Goal: Information Seeking & Learning: Check status

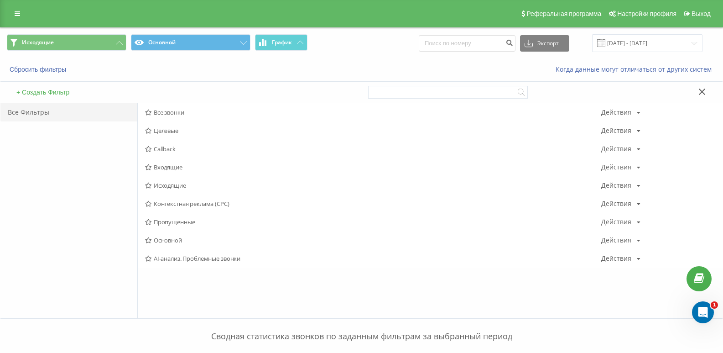
drag, startPoint x: 169, startPoint y: 168, endPoint x: 278, endPoint y: 107, distance: 125.0
click at [169, 168] on span "Входящие" at bounding box center [373, 167] width 456 height 6
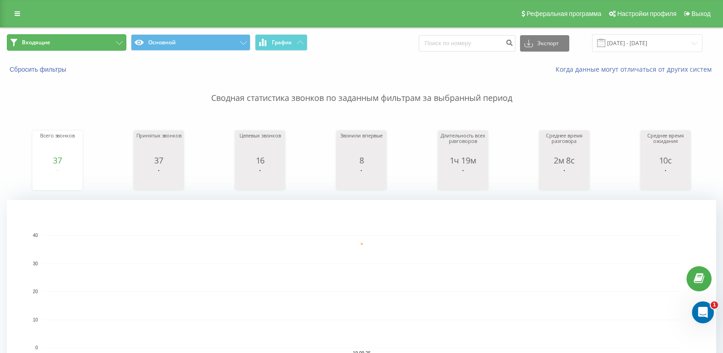
click at [91, 46] on button "Входящие" at bounding box center [67, 42] width 120 height 16
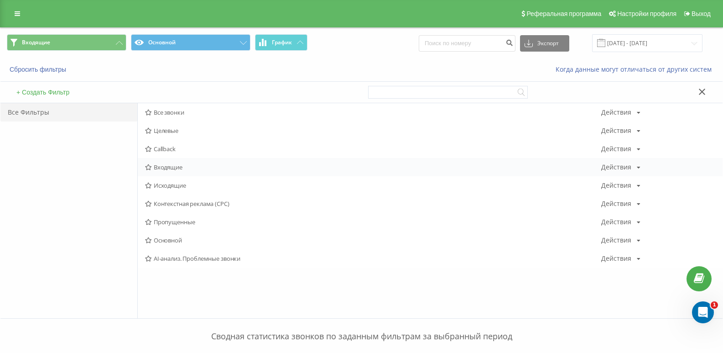
click at [171, 173] on div "Входящие Действия Редактировать Копировать Удалить По умолчанию Поделиться" at bounding box center [430, 167] width 585 height 18
click at [168, 170] on span "Входящие" at bounding box center [373, 167] width 456 height 6
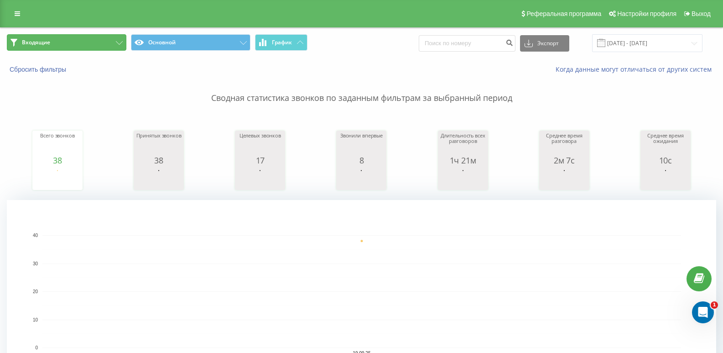
click at [110, 43] on button "Входящие" at bounding box center [67, 42] width 120 height 16
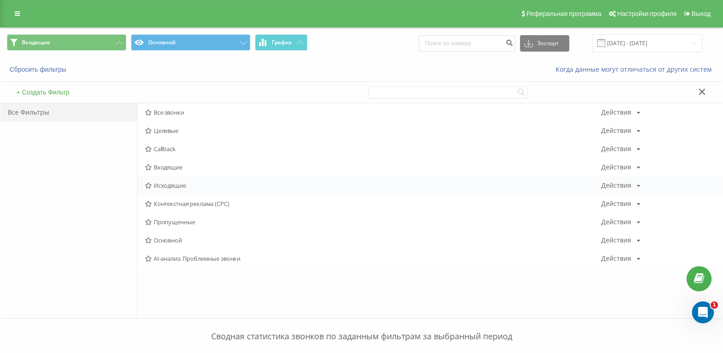
click at [170, 183] on span "Исходящие" at bounding box center [373, 185] width 456 height 6
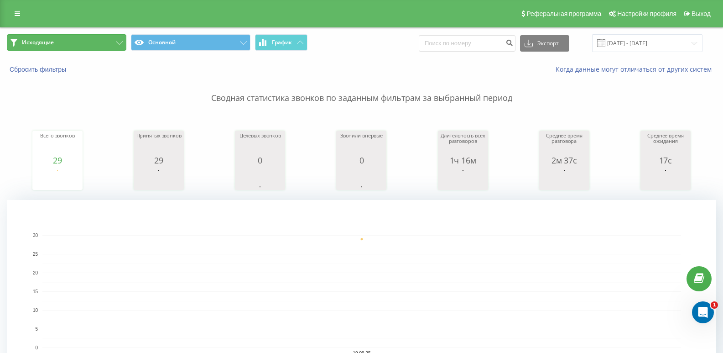
click at [120, 43] on icon at bounding box center [119, 43] width 7 height 4
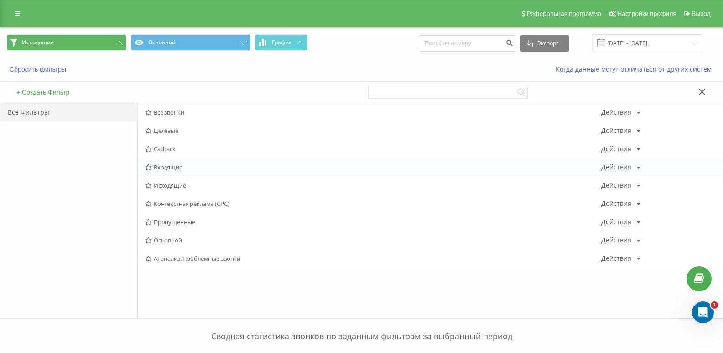
click at [176, 167] on span "Входящие" at bounding box center [373, 167] width 456 height 6
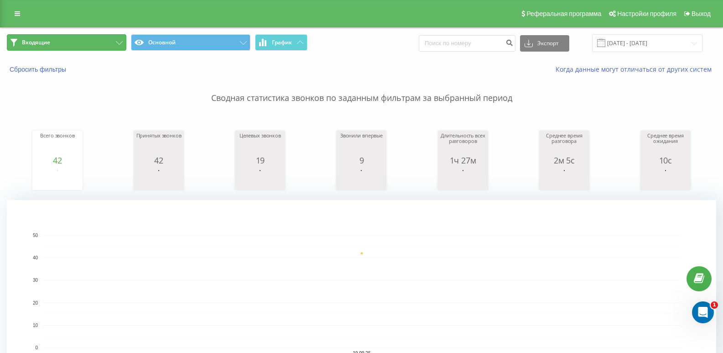
click at [88, 46] on button "Входящие" at bounding box center [67, 42] width 120 height 16
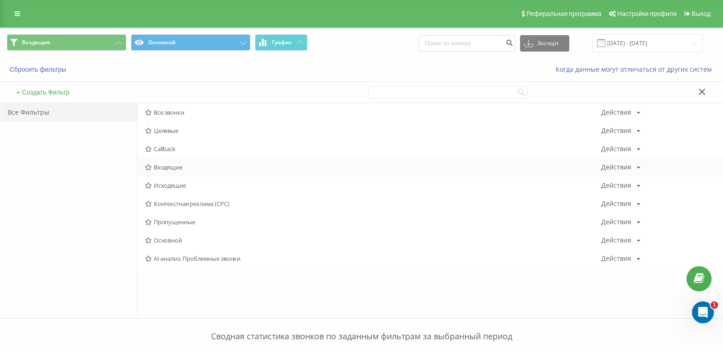
click at [186, 169] on span "Входящие" at bounding box center [373, 167] width 456 height 6
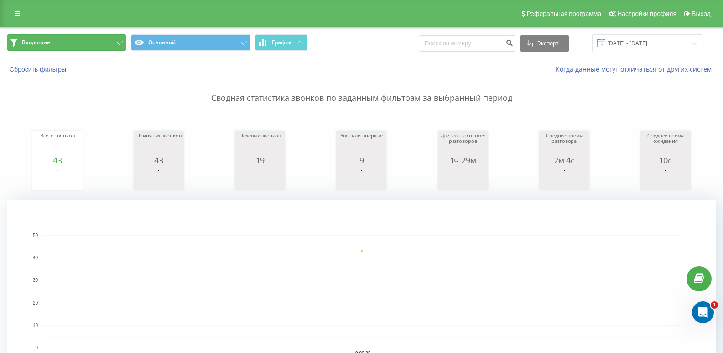
click at [107, 44] on button "Входящие" at bounding box center [67, 42] width 120 height 16
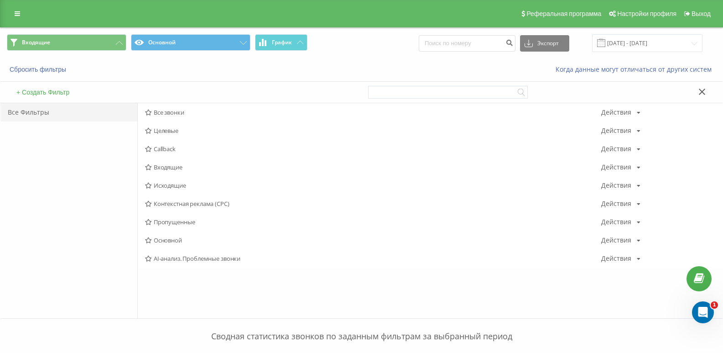
click at [176, 170] on span "Входящие" at bounding box center [373, 167] width 456 height 6
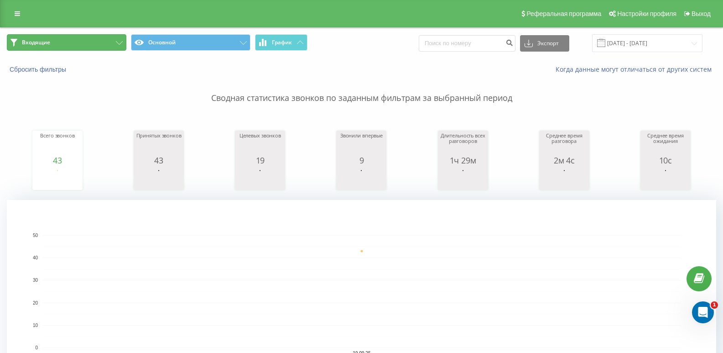
click at [64, 49] on button "Входящие" at bounding box center [67, 42] width 120 height 16
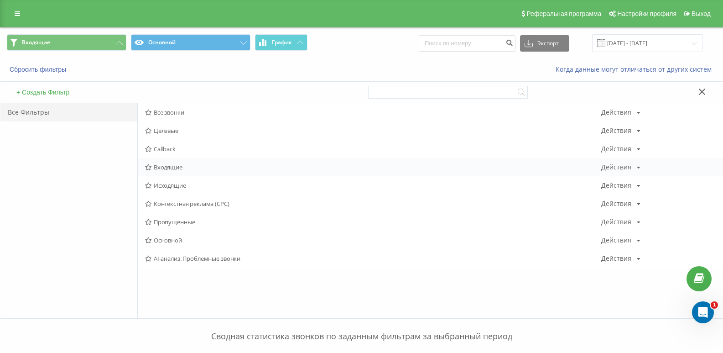
click at [174, 171] on div "Входящие Действия Редактировать Копировать Удалить По умолчанию Поделиться" at bounding box center [430, 167] width 585 height 18
click at [168, 167] on span "Входящие" at bounding box center [373, 167] width 456 height 6
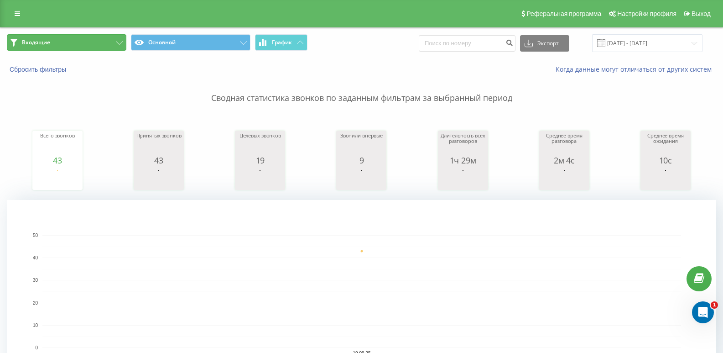
click at [88, 47] on button "Входящие" at bounding box center [67, 42] width 120 height 16
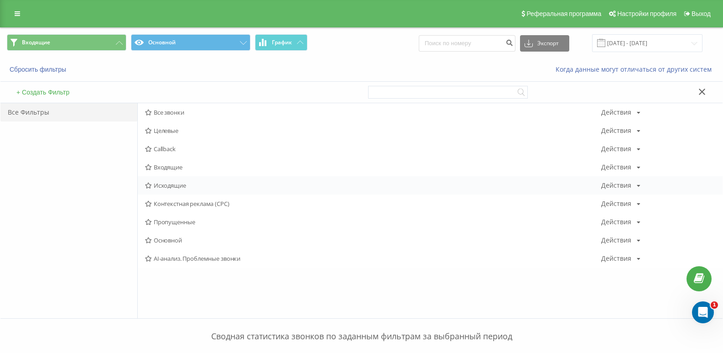
click at [174, 182] on span "Исходящие" at bounding box center [373, 185] width 456 height 6
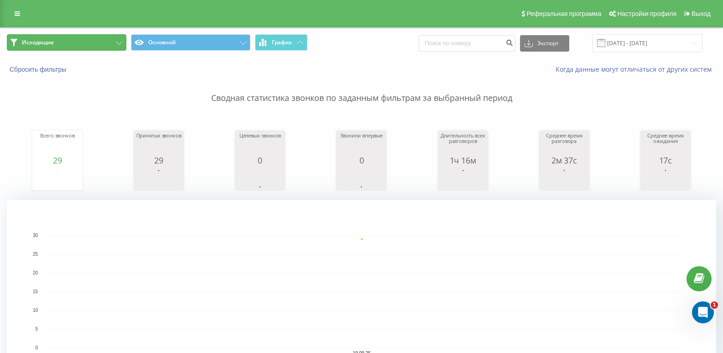
click at [97, 49] on button "Исходящие" at bounding box center [67, 42] width 120 height 16
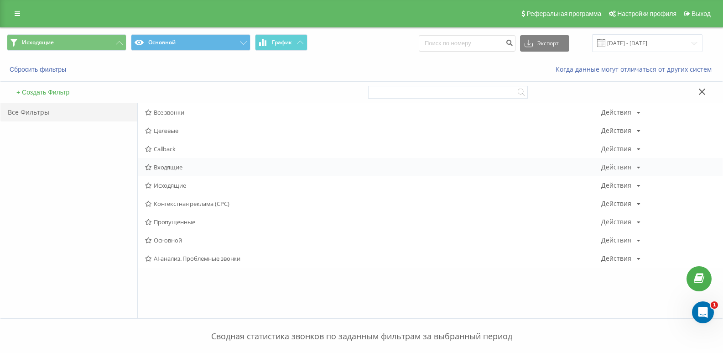
click at [166, 168] on span "Входящие" at bounding box center [373, 167] width 456 height 6
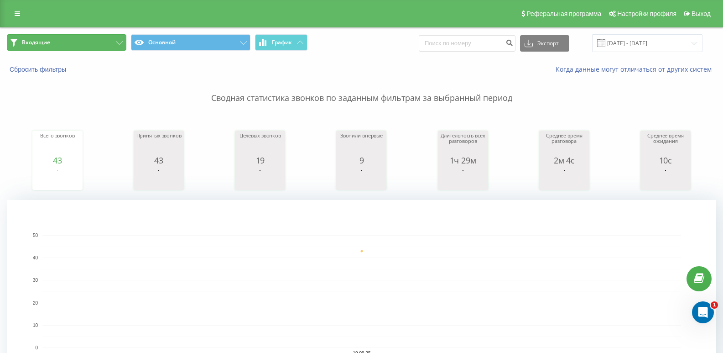
click at [111, 47] on button "Входящие" at bounding box center [67, 42] width 120 height 16
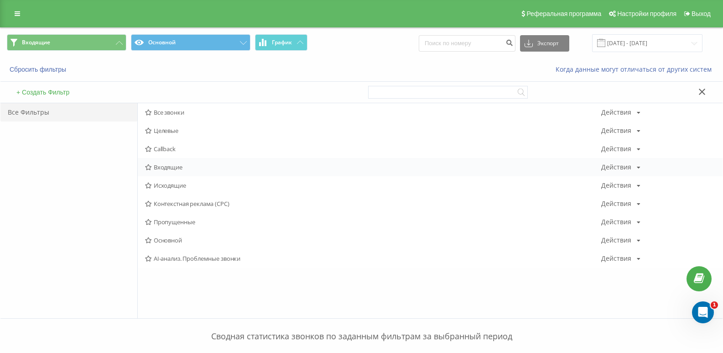
click at [158, 164] on span "Входящие" at bounding box center [373, 167] width 456 height 6
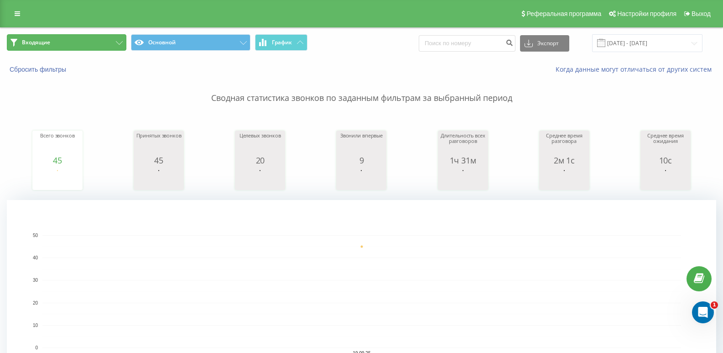
click at [119, 45] on button "Входящие" at bounding box center [67, 42] width 120 height 16
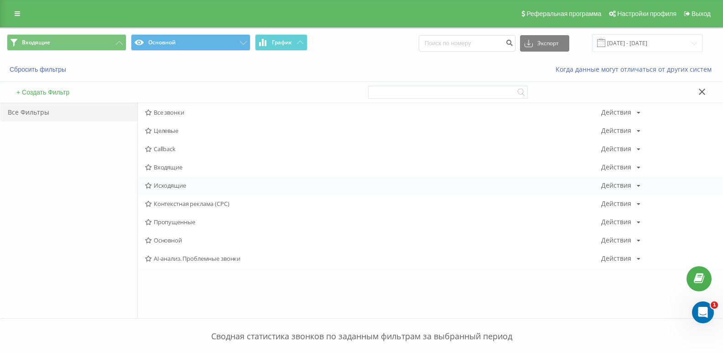
click at [164, 180] on div "Исходящие Действия Редактировать Копировать Удалить По умолчанию Поделиться" at bounding box center [430, 185] width 585 height 18
click at [175, 182] on span "Исходящие" at bounding box center [373, 185] width 456 height 6
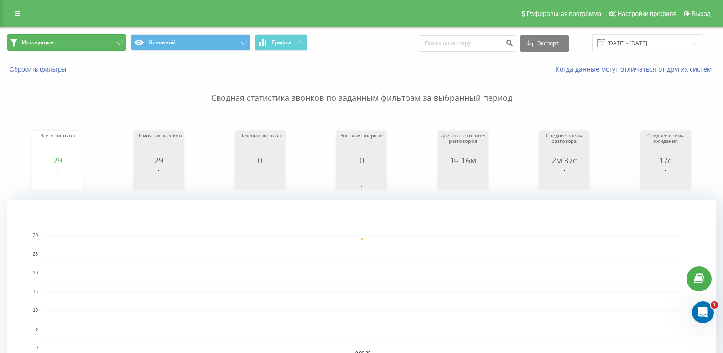
click at [104, 39] on button "Исходящие" at bounding box center [67, 42] width 120 height 16
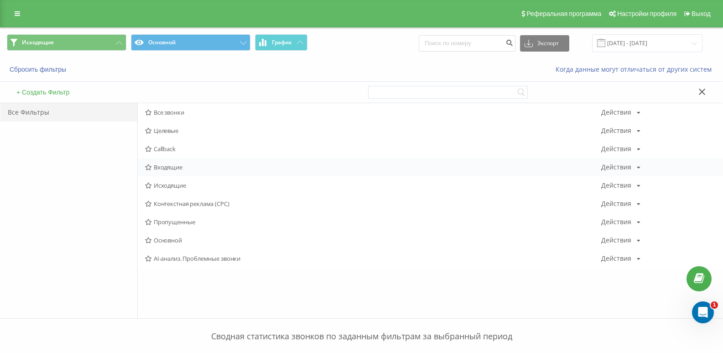
click at [163, 167] on span "Входящие" at bounding box center [373, 167] width 456 height 6
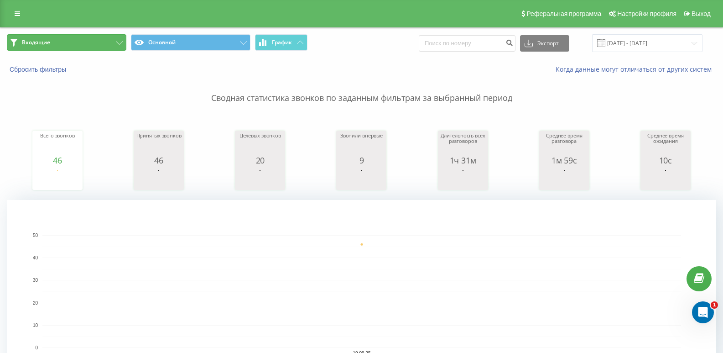
click at [95, 44] on button "Входящие" at bounding box center [67, 42] width 120 height 16
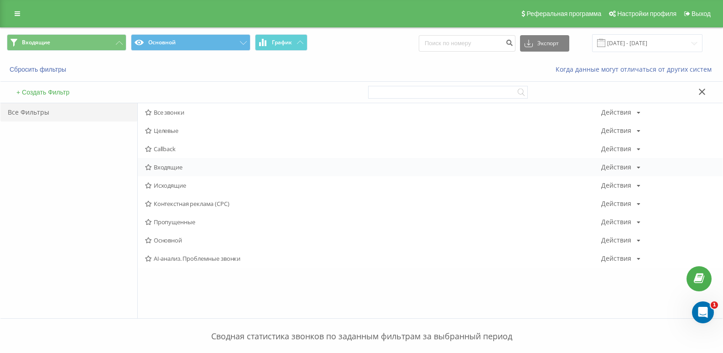
click at [165, 166] on span "Входящие" at bounding box center [373, 167] width 456 height 6
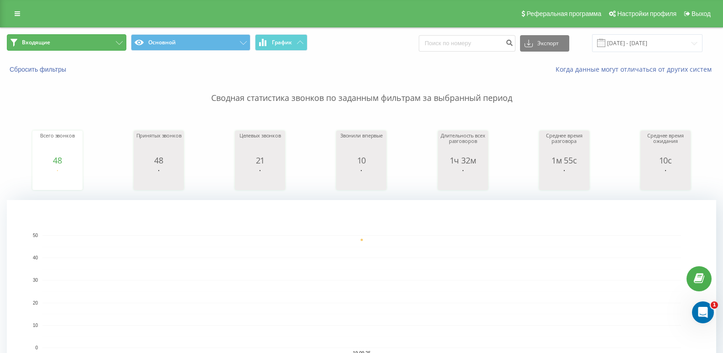
click at [110, 42] on button "Входящие" at bounding box center [67, 42] width 120 height 16
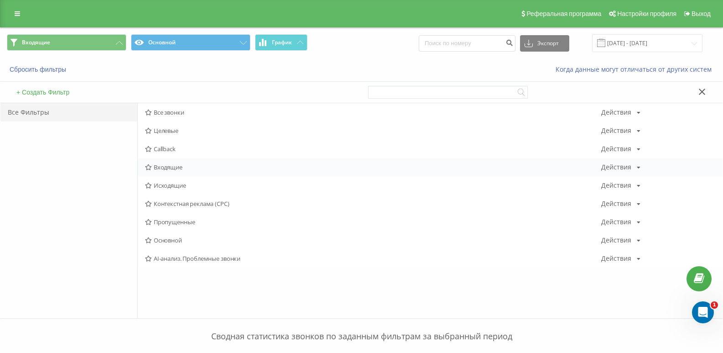
click at [167, 167] on span "Входящие" at bounding box center [373, 167] width 456 height 6
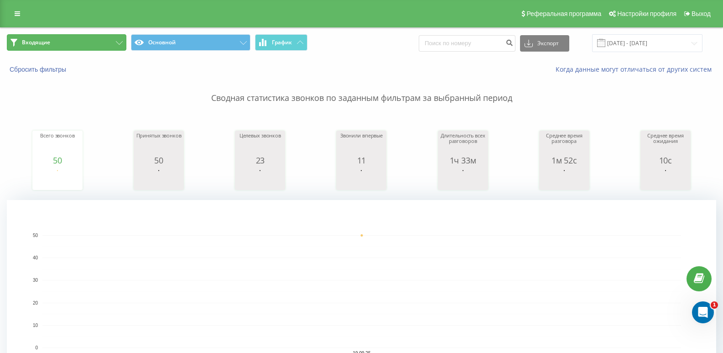
click at [108, 47] on button "Входящие" at bounding box center [67, 42] width 120 height 16
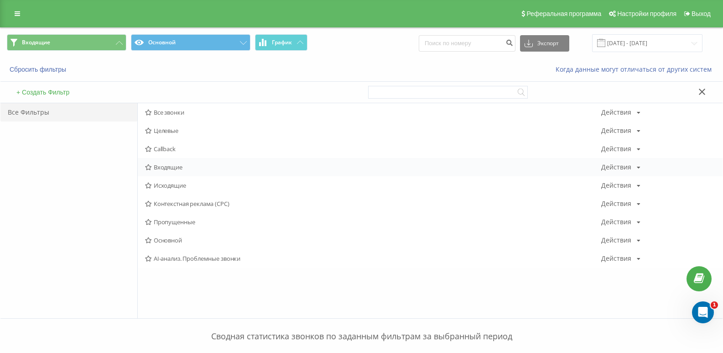
click at [168, 167] on span "Входящие" at bounding box center [373, 167] width 456 height 6
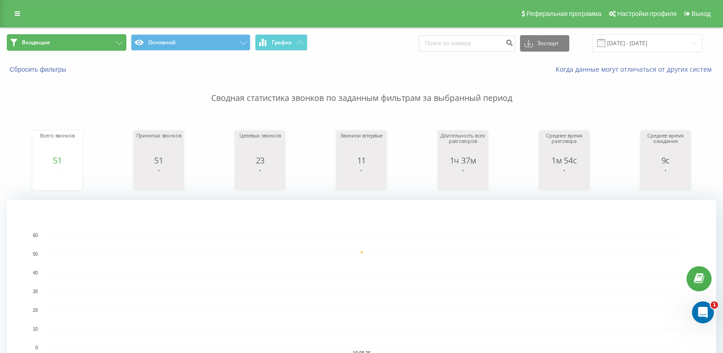
click at [86, 38] on button "Входящие" at bounding box center [67, 42] width 120 height 16
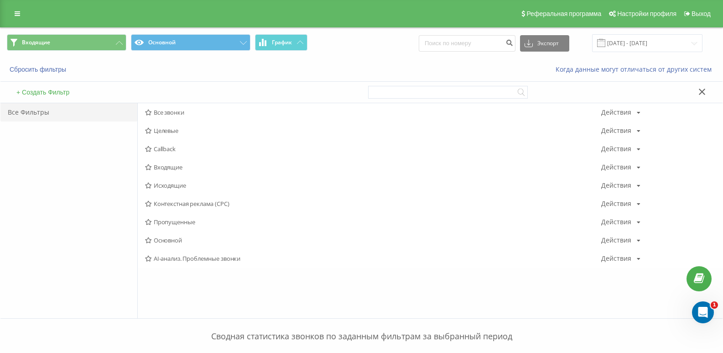
click at [169, 166] on span "Входящие" at bounding box center [373, 167] width 456 height 6
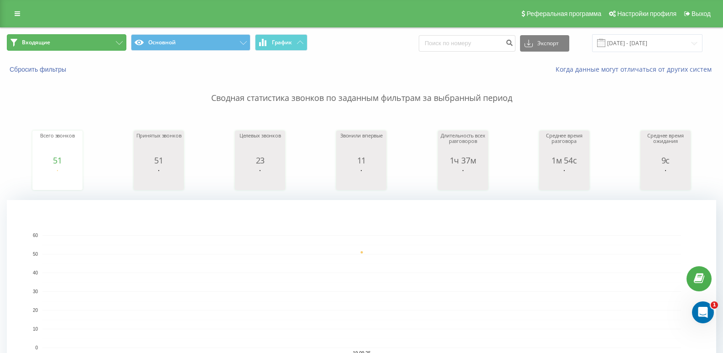
click at [99, 37] on button "Входящие" at bounding box center [67, 42] width 120 height 16
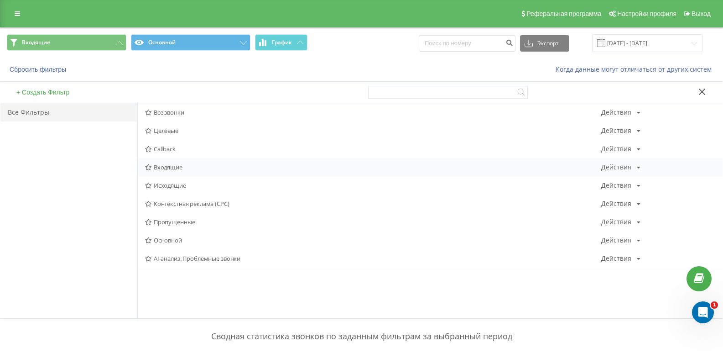
click at [163, 169] on span "Входящие" at bounding box center [373, 167] width 456 height 6
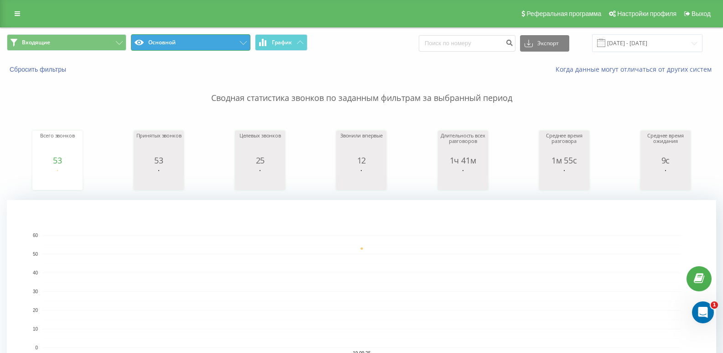
click at [133, 43] on button "Основной" at bounding box center [191, 42] width 120 height 16
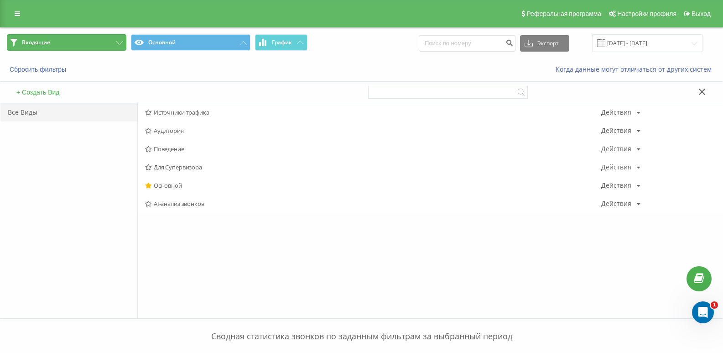
click at [104, 44] on button "Входящие" at bounding box center [67, 42] width 120 height 16
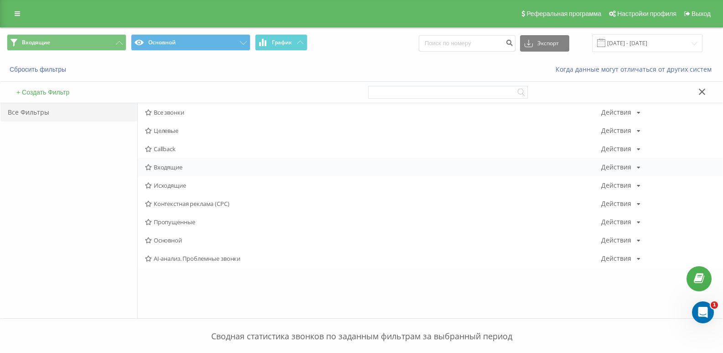
click at [166, 170] on span "Входящие" at bounding box center [373, 167] width 456 height 6
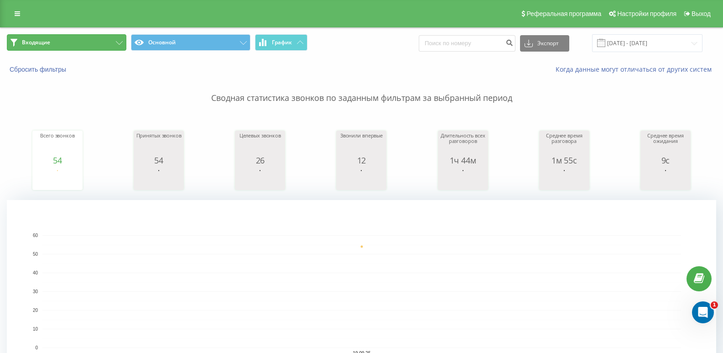
click at [115, 47] on button "Входящие" at bounding box center [67, 42] width 120 height 16
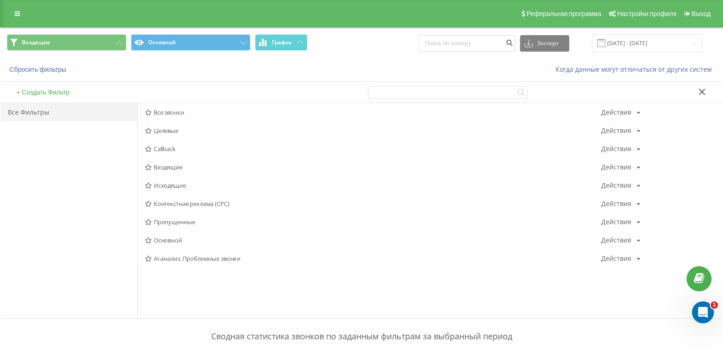
click at [168, 185] on span "Исходящие" at bounding box center [373, 185] width 456 height 6
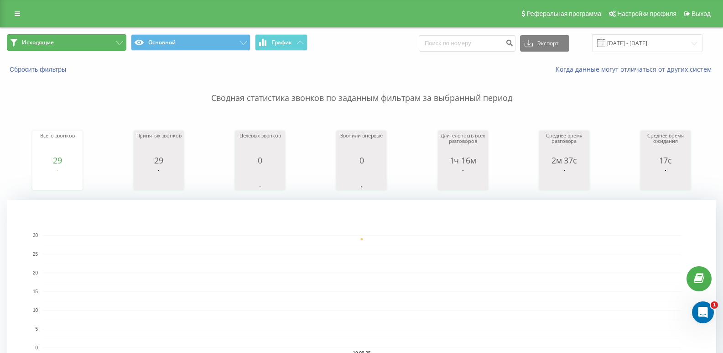
click at [93, 42] on button "Исходящие" at bounding box center [67, 42] width 120 height 16
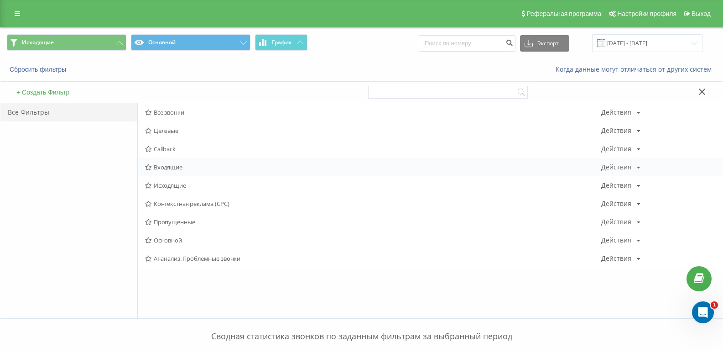
click at [172, 168] on span "Входящие" at bounding box center [373, 167] width 456 height 6
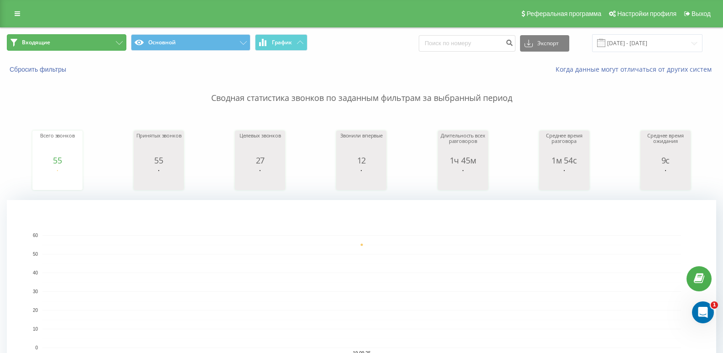
click at [101, 41] on button "Входящие" at bounding box center [67, 42] width 120 height 16
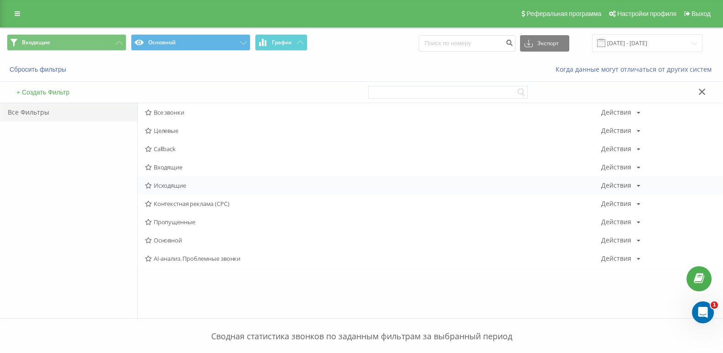
click at [163, 187] on span "Исходящие" at bounding box center [373, 185] width 456 height 6
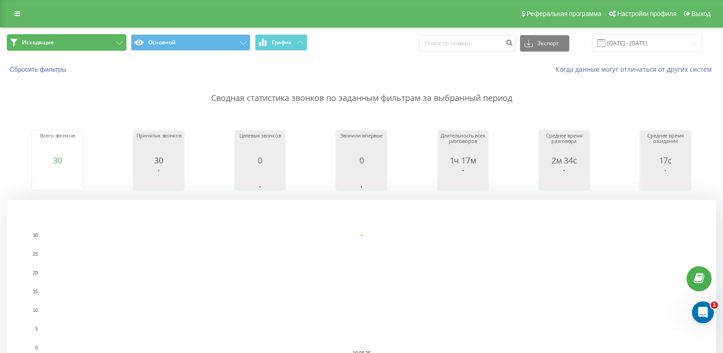
click at [112, 39] on button "Исходящие" at bounding box center [67, 42] width 120 height 16
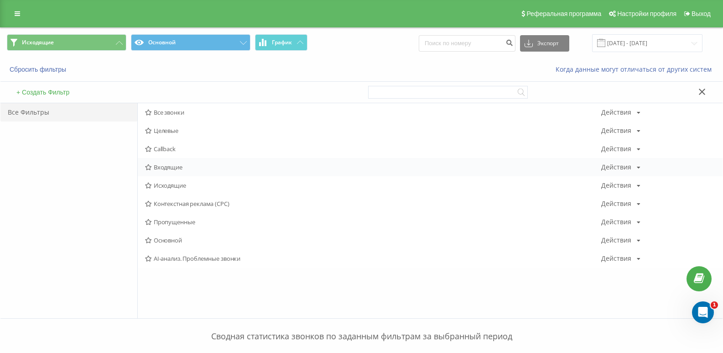
click at [164, 168] on span "Входящие" at bounding box center [373, 167] width 456 height 6
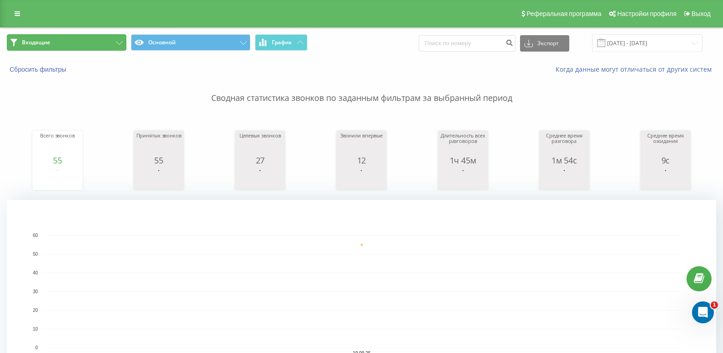
click at [78, 40] on button "Входящие" at bounding box center [67, 42] width 120 height 16
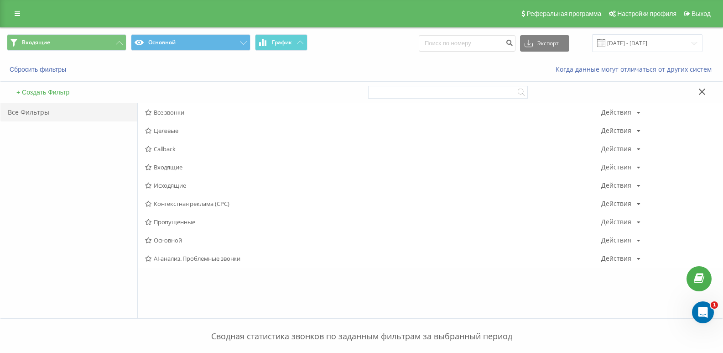
click at [172, 167] on span "Входящие" at bounding box center [373, 167] width 456 height 6
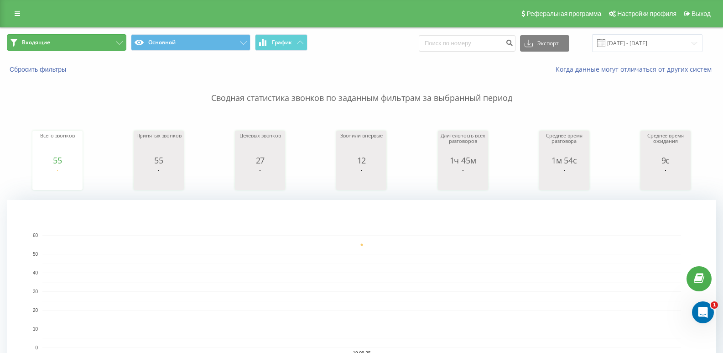
click at [110, 41] on button "Входящие" at bounding box center [67, 42] width 120 height 16
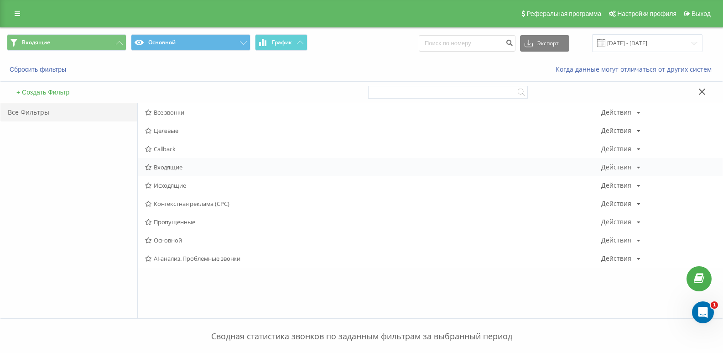
click at [174, 169] on span "Входящие" at bounding box center [373, 167] width 456 height 6
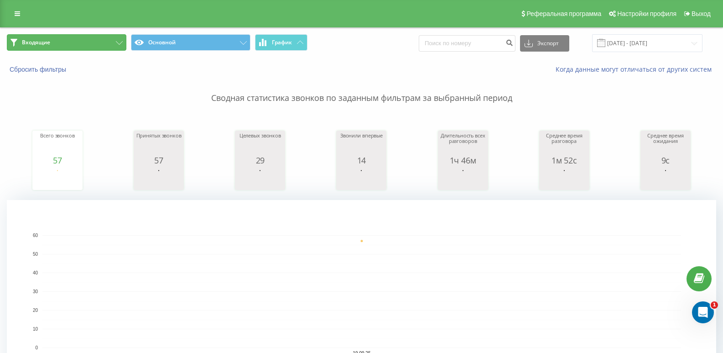
click at [100, 40] on button "Входящие" at bounding box center [67, 42] width 120 height 16
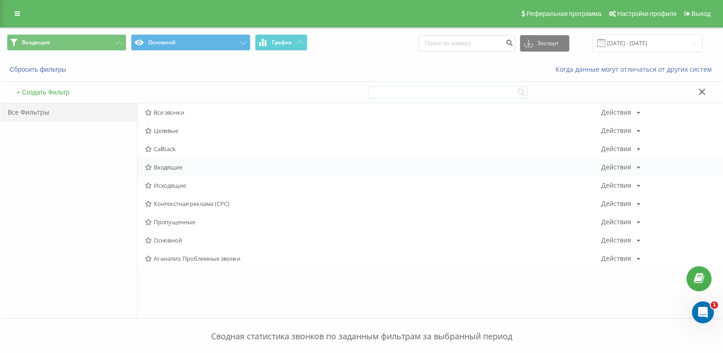
click at [177, 168] on span "Входящие" at bounding box center [373, 167] width 456 height 6
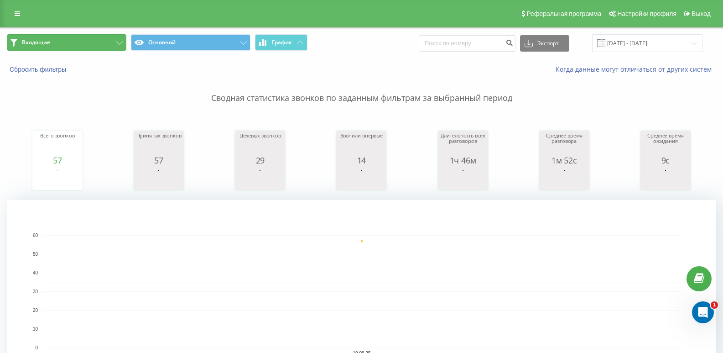
click at [98, 44] on button "Входящие" at bounding box center [67, 42] width 120 height 16
drag, startPoint x: 98, startPoint y: 44, endPoint x: 110, endPoint y: 66, distance: 25.0
click at [98, 44] on button "Входящие" at bounding box center [67, 42] width 120 height 16
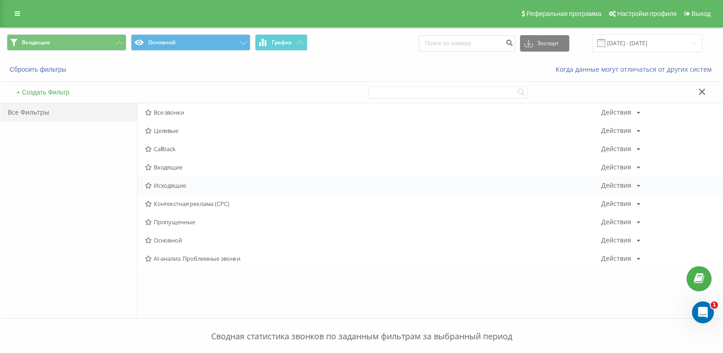
click at [179, 190] on div "Исходящие Действия Редактировать Копировать Удалить По умолчанию Поделиться" at bounding box center [430, 185] width 585 height 18
click at [172, 187] on span "Исходящие" at bounding box center [373, 185] width 456 height 6
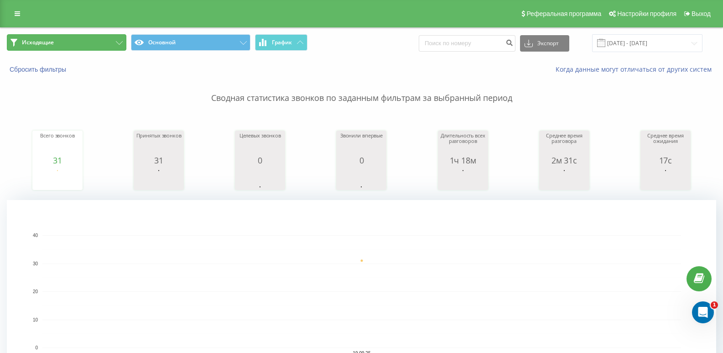
click at [118, 46] on button "Исходящие" at bounding box center [67, 42] width 120 height 16
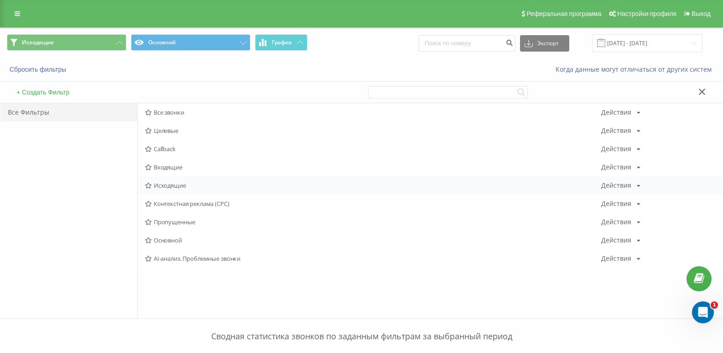
click at [174, 181] on div "Исходящие Действия Редактировать Копировать Удалить По умолчанию Поделиться" at bounding box center [430, 185] width 585 height 18
click at [174, 186] on span "Исходящие" at bounding box center [373, 185] width 456 height 6
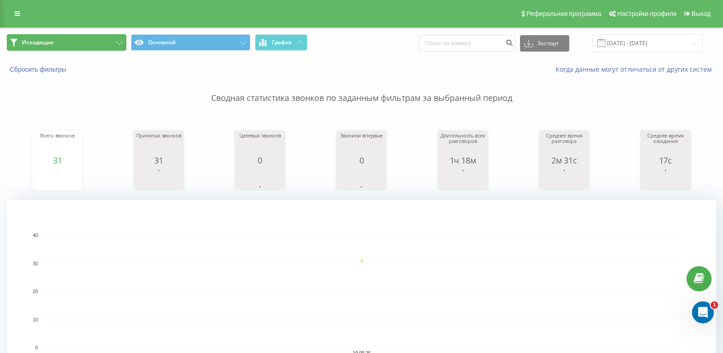
click at [98, 42] on button "Исходящие" at bounding box center [67, 42] width 120 height 16
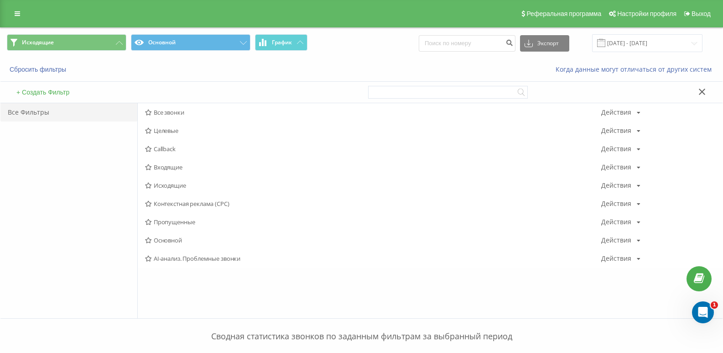
click at [186, 168] on span "Входящие" at bounding box center [373, 167] width 456 height 6
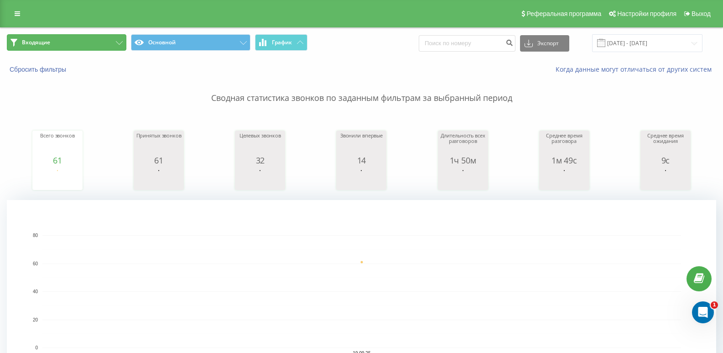
click at [115, 45] on button "Входящие" at bounding box center [67, 42] width 120 height 16
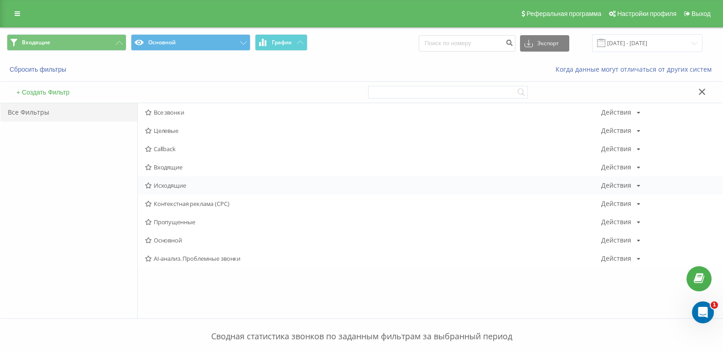
click at [172, 184] on span "Исходящие" at bounding box center [373, 185] width 456 height 6
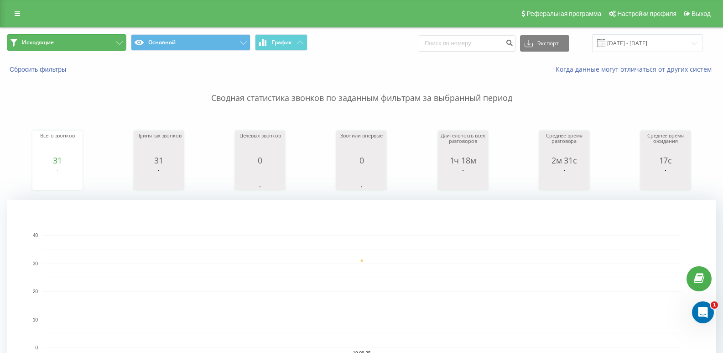
click at [102, 47] on button "Исходящие" at bounding box center [67, 42] width 120 height 16
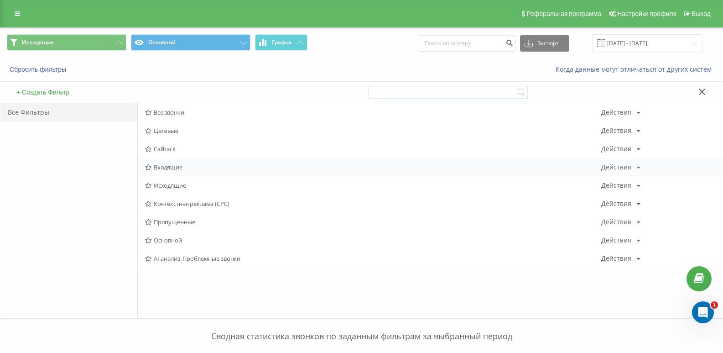
click at [169, 170] on span "Входящие" at bounding box center [373, 167] width 456 height 6
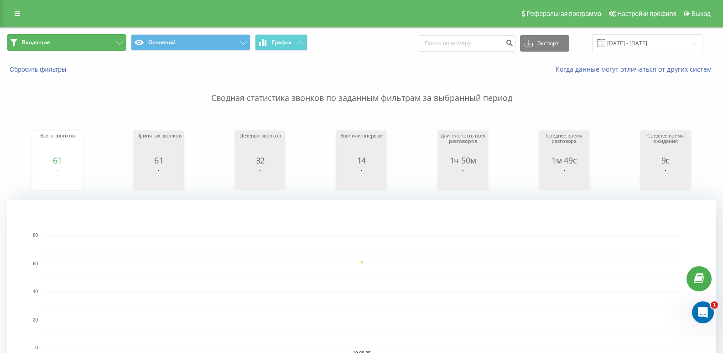
click at [83, 43] on button "Входящие" at bounding box center [67, 42] width 120 height 16
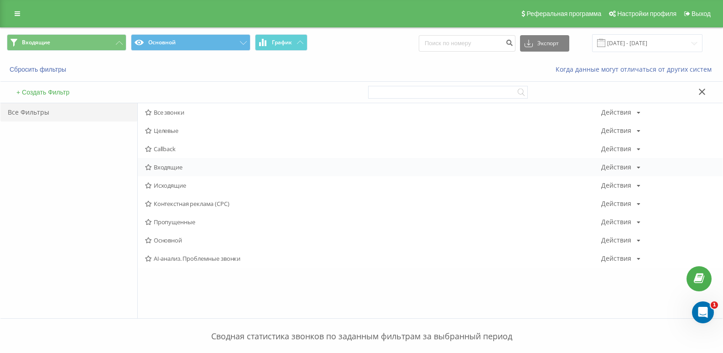
click at [165, 168] on span "Входящие" at bounding box center [373, 167] width 456 height 6
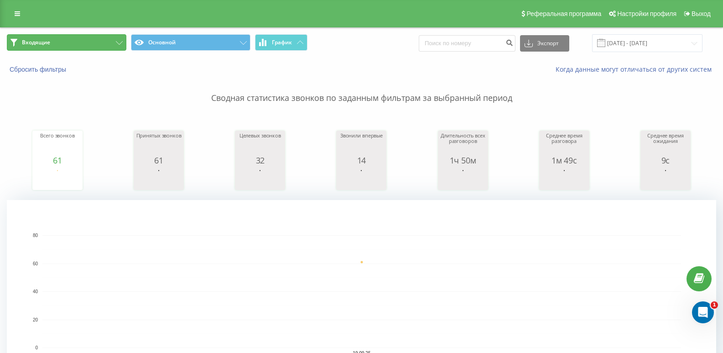
click at [94, 42] on button "Входящие" at bounding box center [67, 42] width 120 height 16
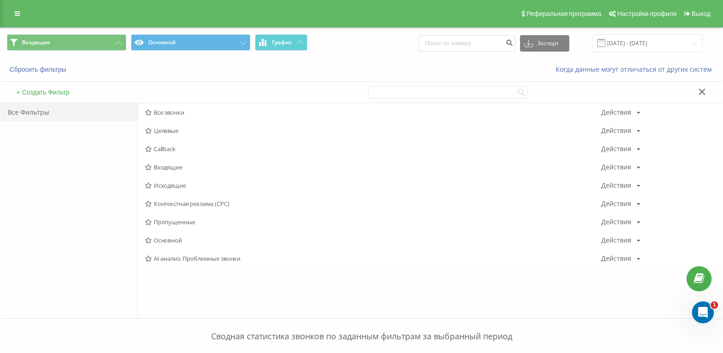
click at [167, 165] on span "Входящие" at bounding box center [373, 167] width 456 height 6
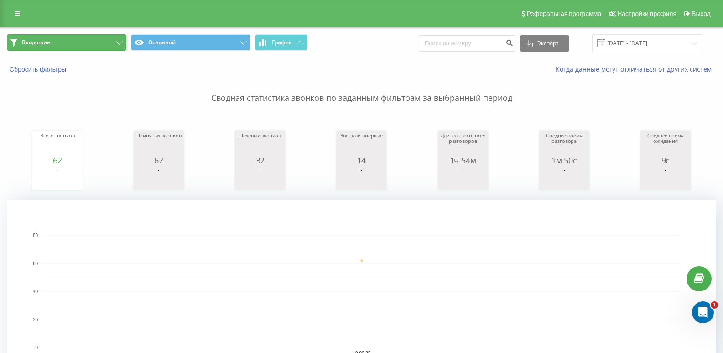
click at [100, 47] on button "Входящие" at bounding box center [67, 42] width 120 height 16
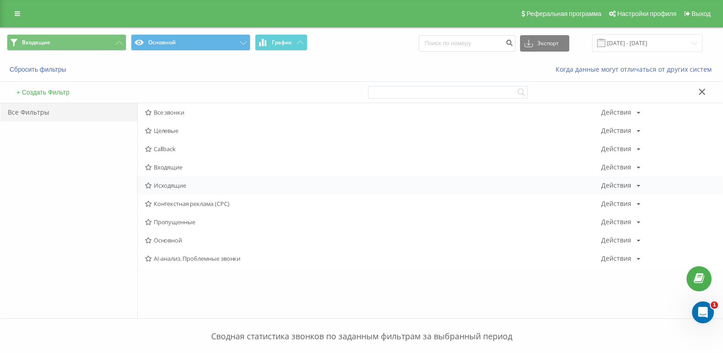
click at [165, 178] on div "Исходящие Действия Редактировать Копировать Удалить По умолчанию Поделиться" at bounding box center [430, 185] width 585 height 18
click at [173, 186] on span "Исходящие" at bounding box center [373, 185] width 456 height 6
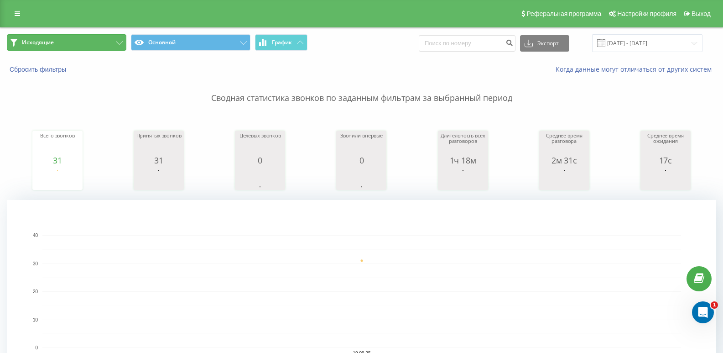
click at [103, 44] on button "Исходящие" at bounding box center [67, 42] width 120 height 16
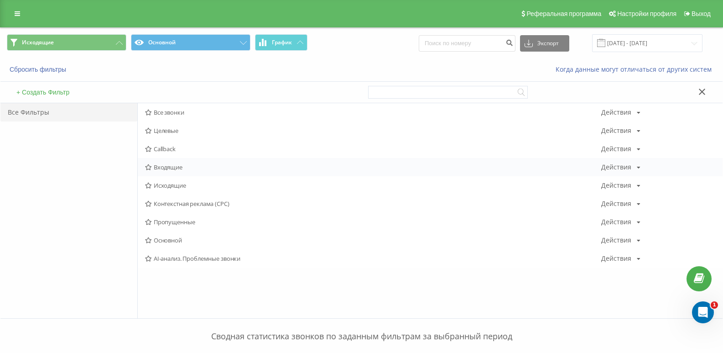
click at [167, 170] on span "Входящие" at bounding box center [373, 167] width 456 height 6
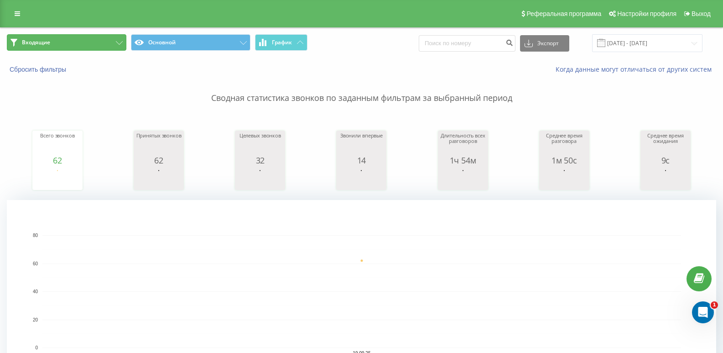
click at [111, 46] on button "Входящие" at bounding box center [67, 42] width 120 height 16
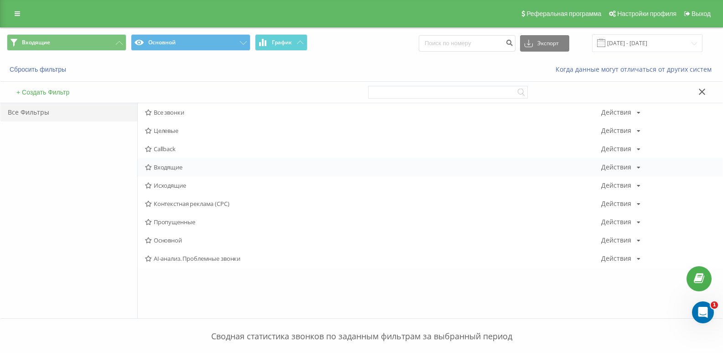
click at [176, 165] on span "Входящие" at bounding box center [373, 167] width 456 height 6
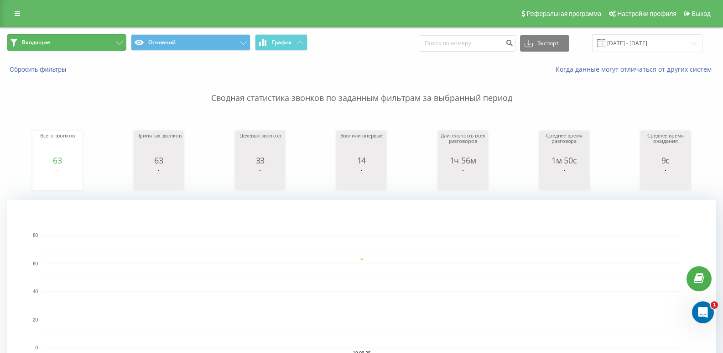
click at [101, 39] on button "Входящие" at bounding box center [67, 42] width 120 height 16
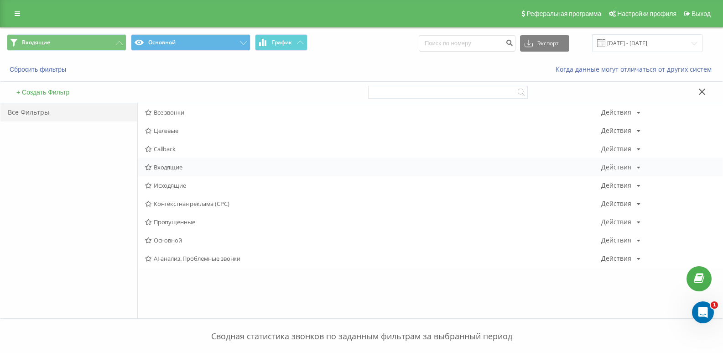
click at [182, 166] on span "Входящие" at bounding box center [373, 167] width 456 height 6
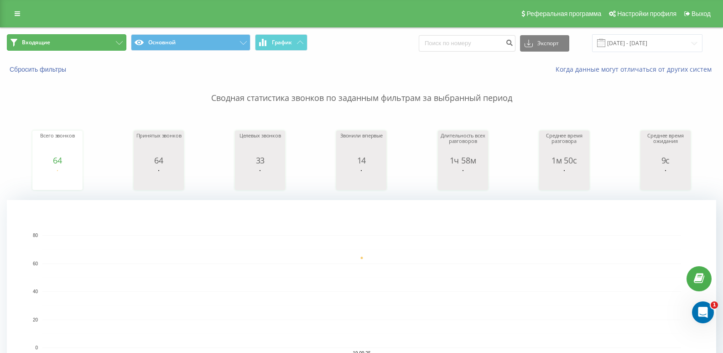
click at [119, 42] on icon at bounding box center [119, 43] width 7 height 4
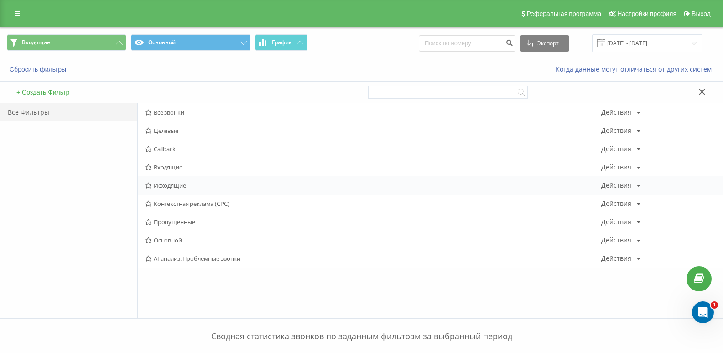
click at [177, 186] on span "Исходящие" at bounding box center [373, 185] width 456 height 6
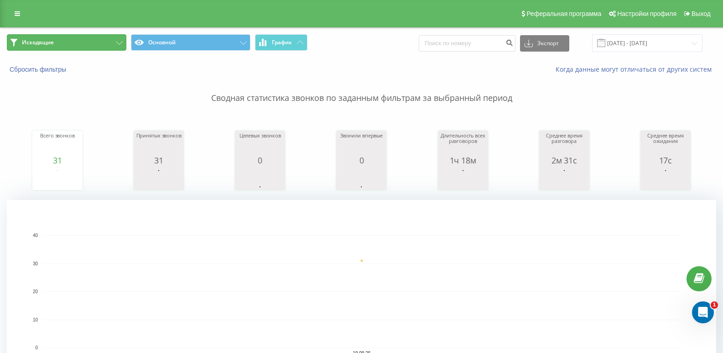
click at [109, 41] on button "Исходящие" at bounding box center [67, 42] width 120 height 16
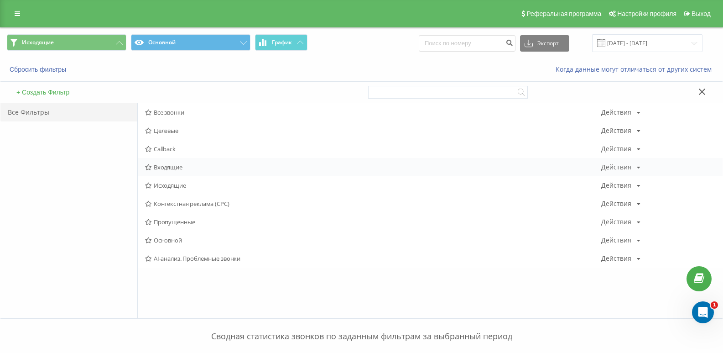
click at [177, 166] on span "Входящие" at bounding box center [373, 167] width 456 height 6
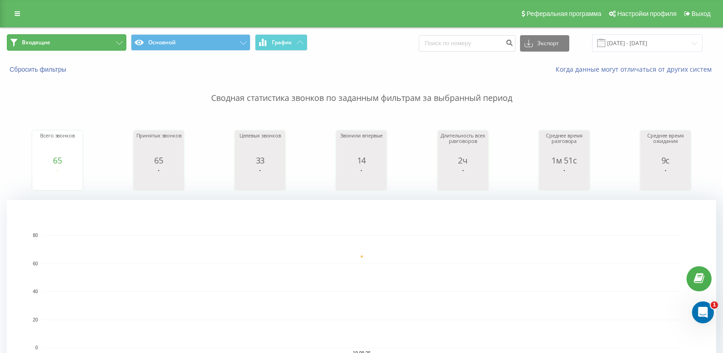
click at [122, 40] on button "Входящие" at bounding box center [67, 42] width 120 height 16
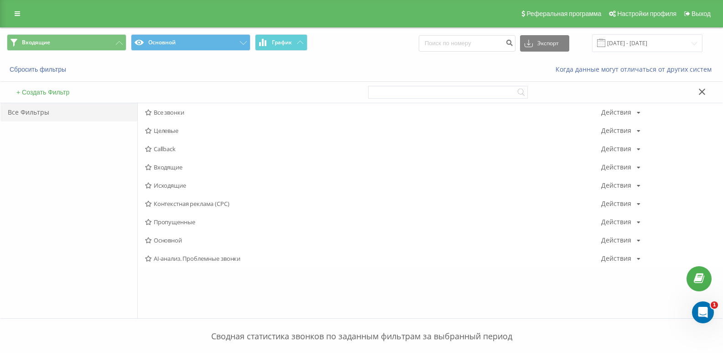
click at [171, 170] on span "Входящие" at bounding box center [373, 167] width 456 height 6
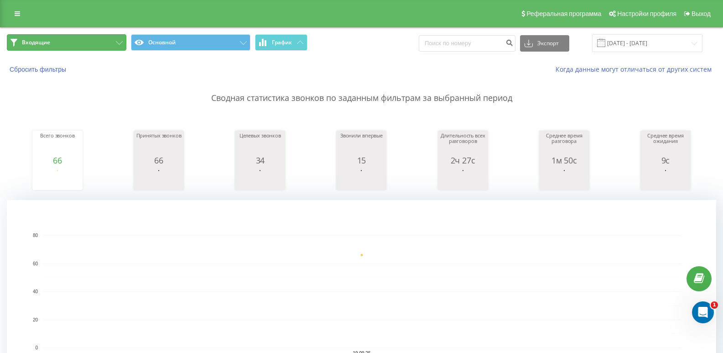
click at [69, 42] on button "Входящие" at bounding box center [67, 42] width 120 height 16
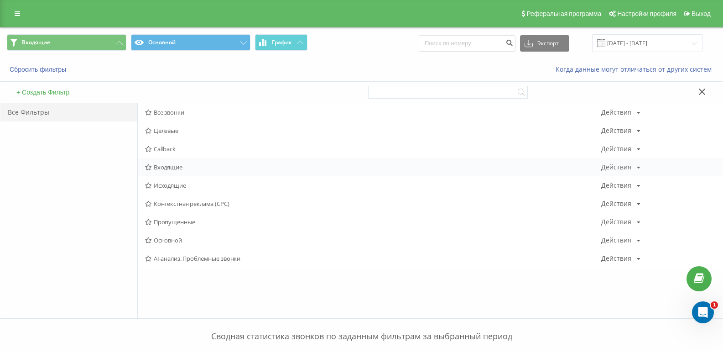
click at [159, 161] on div "Входящие Действия Редактировать Копировать Удалить По умолчанию Поделиться" at bounding box center [430, 167] width 585 height 18
click at [165, 165] on span "Входящие" at bounding box center [373, 167] width 456 height 6
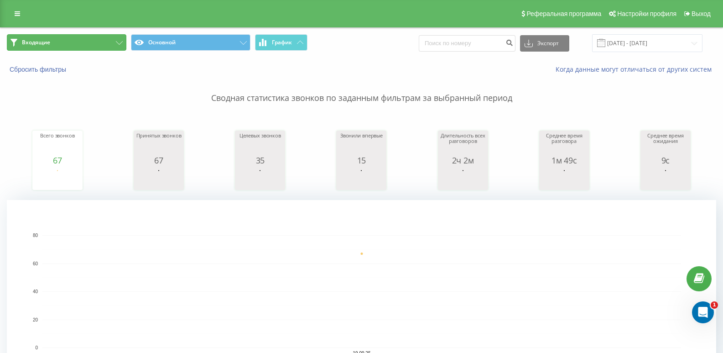
click at [113, 47] on button "Входящие" at bounding box center [67, 42] width 120 height 16
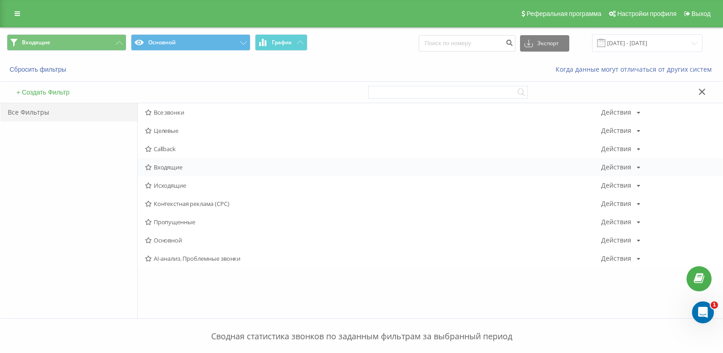
click at [159, 166] on span "Входящие" at bounding box center [373, 167] width 456 height 6
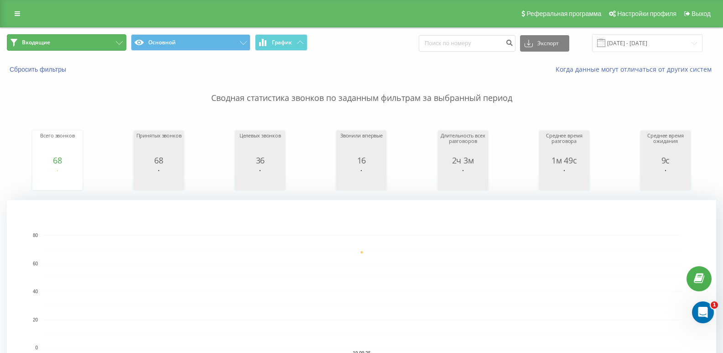
click at [83, 42] on button "Входящие" at bounding box center [67, 42] width 120 height 16
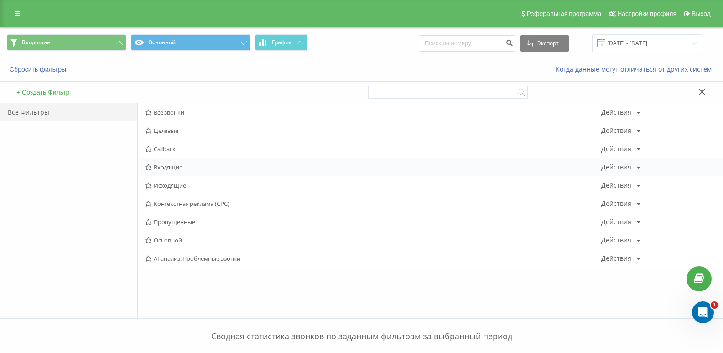
click at [164, 169] on span "Входящие" at bounding box center [373, 167] width 456 height 6
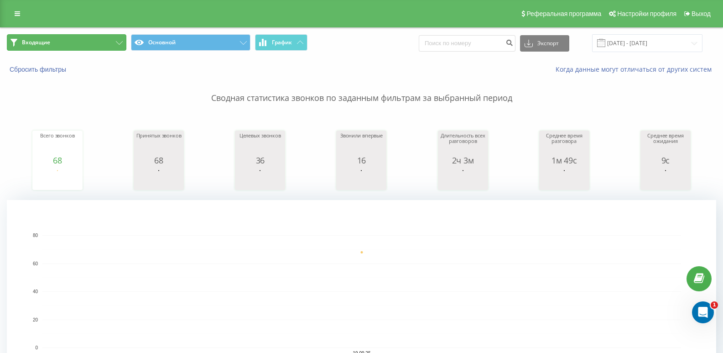
click at [77, 44] on button "Входящие" at bounding box center [67, 42] width 120 height 16
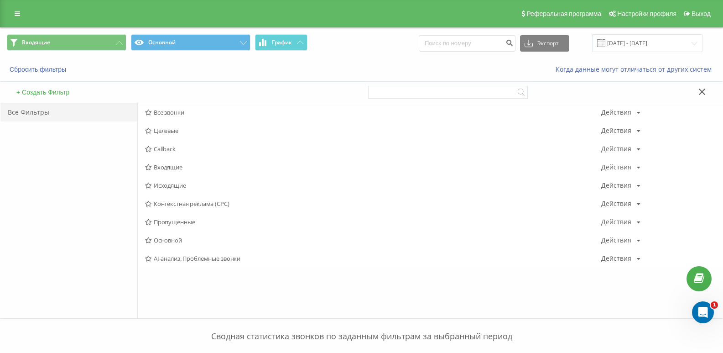
click at [167, 164] on span "Входящие" at bounding box center [373, 167] width 456 height 6
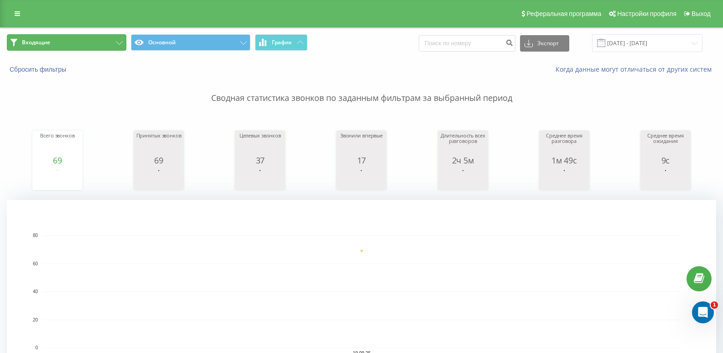
click at [95, 47] on button "Входящие" at bounding box center [67, 42] width 120 height 16
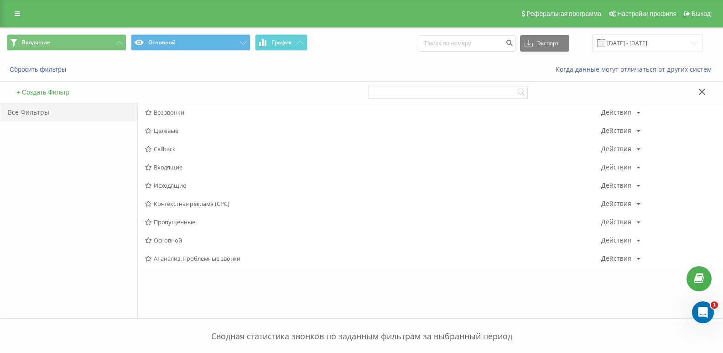
click at [167, 166] on span "Входящие" at bounding box center [373, 167] width 456 height 6
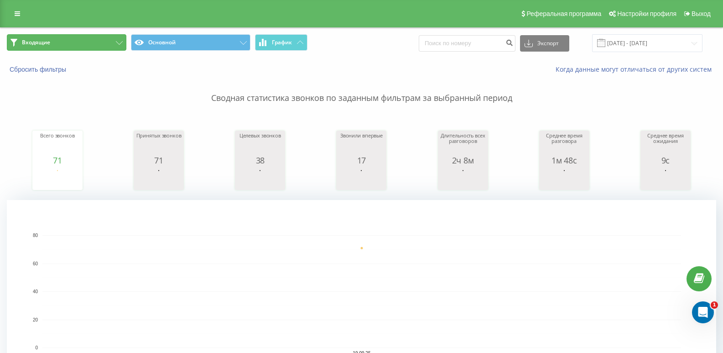
click at [101, 41] on button "Входящие" at bounding box center [67, 42] width 120 height 16
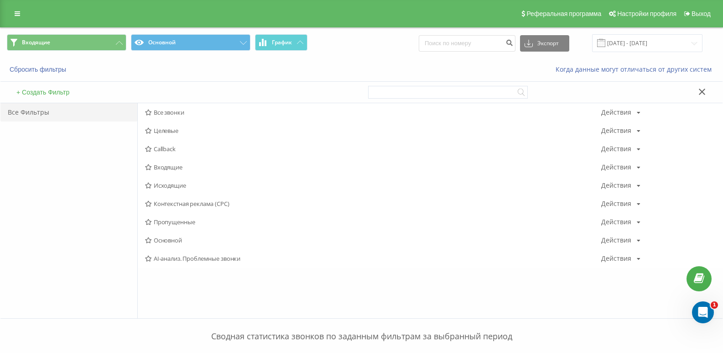
click at [180, 112] on span "Все звонки" at bounding box center [373, 112] width 456 height 6
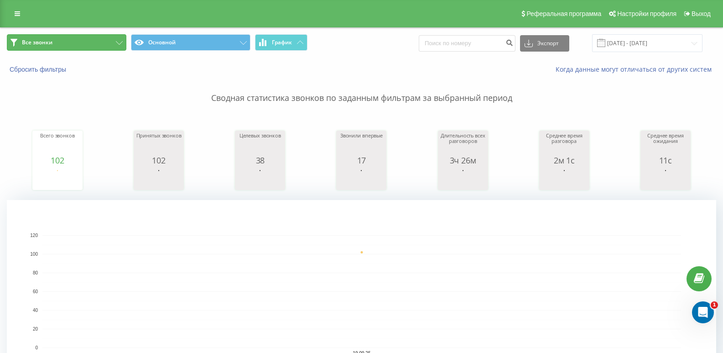
click at [107, 46] on button "Все звонки" at bounding box center [67, 42] width 120 height 16
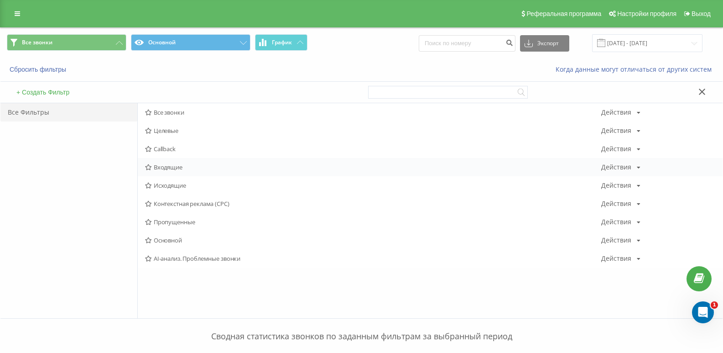
click at [176, 165] on span "Входящие" at bounding box center [373, 167] width 456 height 6
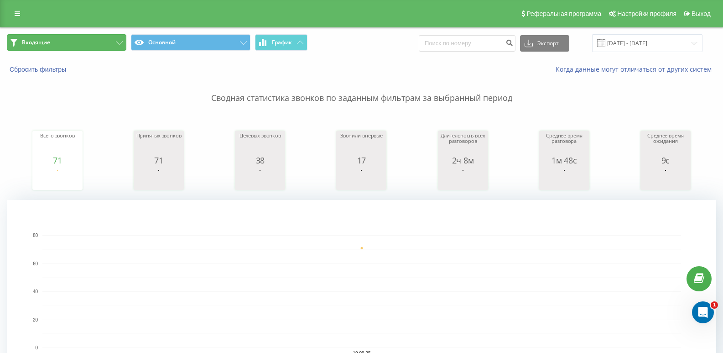
click at [115, 50] on button "Входящие" at bounding box center [67, 42] width 120 height 16
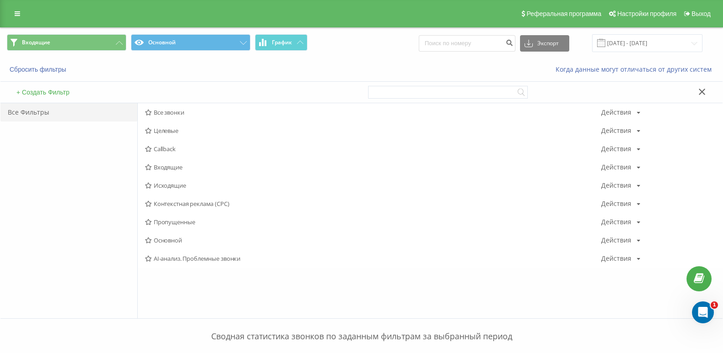
click at [163, 166] on span "Входящие" at bounding box center [373, 167] width 456 height 6
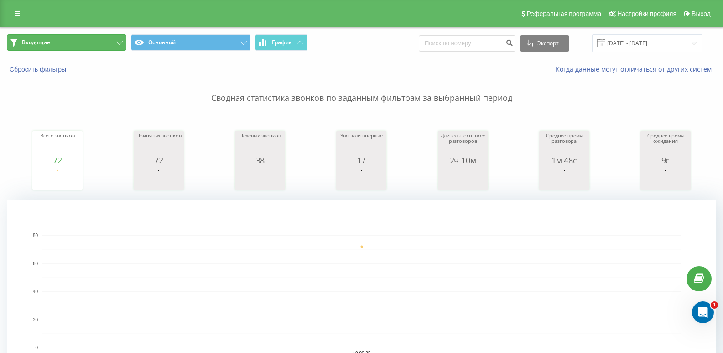
click at [110, 46] on button "Входящие" at bounding box center [67, 42] width 120 height 16
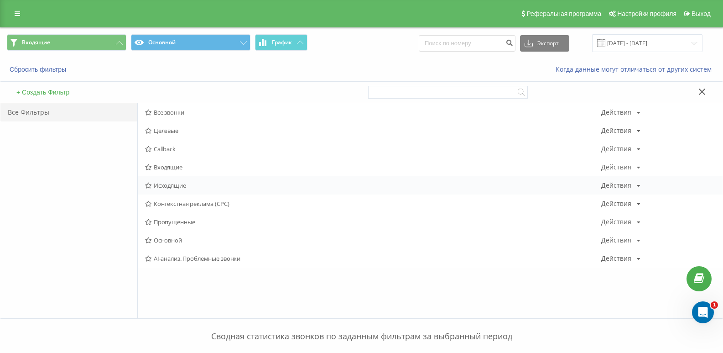
click at [168, 188] on span "Исходящие" at bounding box center [373, 185] width 456 height 6
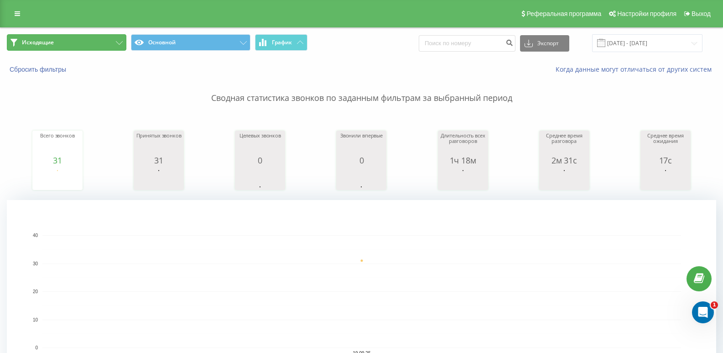
click at [93, 44] on button "Исходящие" at bounding box center [67, 42] width 120 height 16
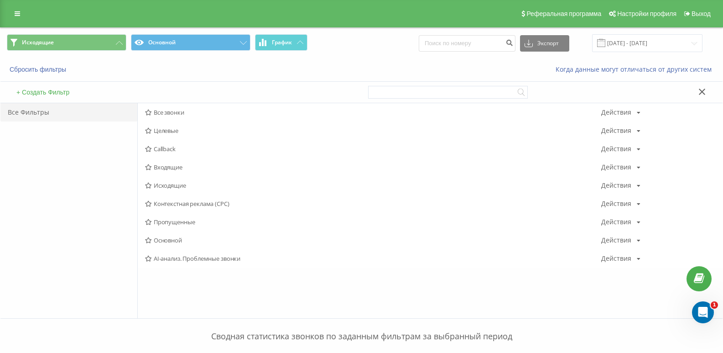
click at [177, 164] on span "Входящие" at bounding box center [373, 167] width 456 height 6
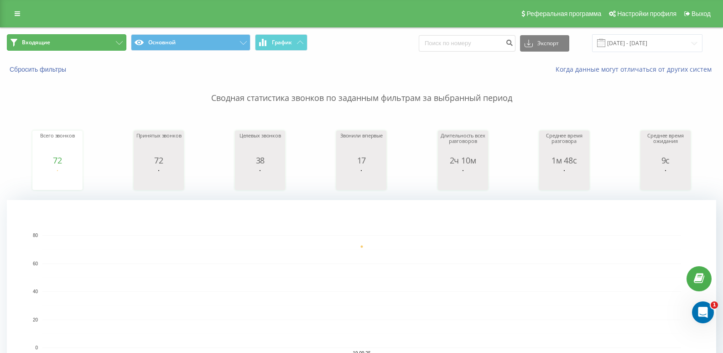
click at [115, 35] on button "Входящие" at bounding box center [67, 42] width 120 height 16
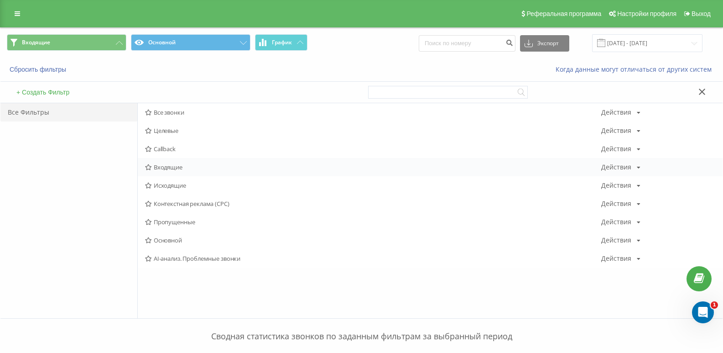
click at [163, 168] on span "Входящие" at bounding box center [373, 167] width 456 height 6
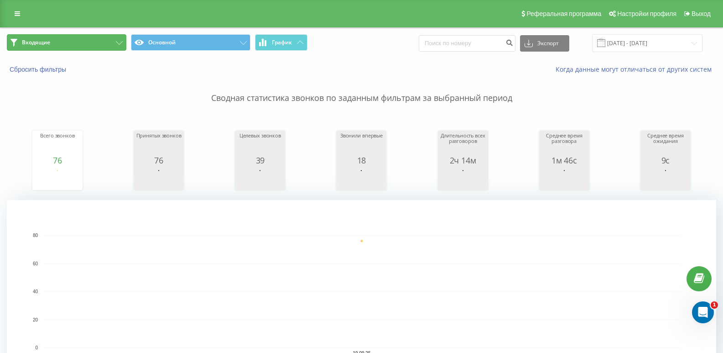
click at [104, 43] on button "Входящие" at bounding box center [67, 42] width 120 height 16
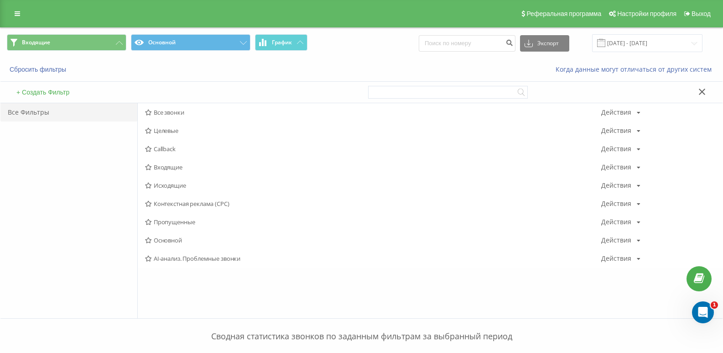
click at [177, 185] on span "Исходящие" at bounding box center [373, 185] width 456 height 6
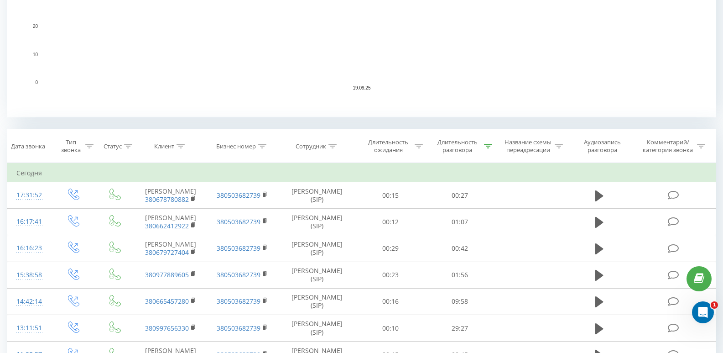
scroll to position [183, 0]
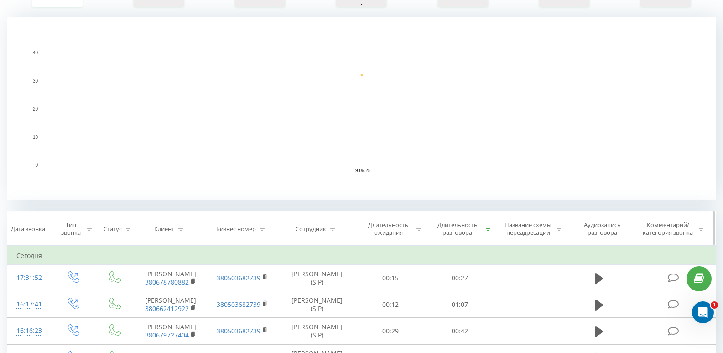
click at [492, 231] on div "Длительность разговора" at bounding box center [459, 229] width 69 height 16
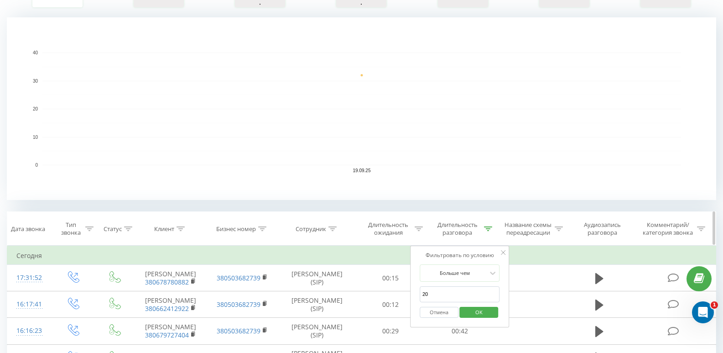
click at [490, 230] on icon at bounding box center [488, 228] width 8 height 5
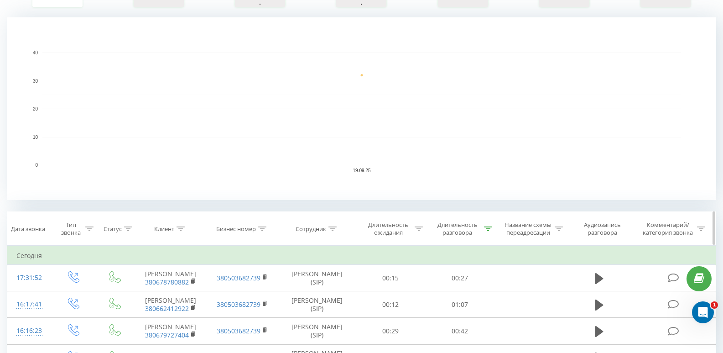
click at [484, 232] on div at bounding box center [488, 229] width 8 height 8
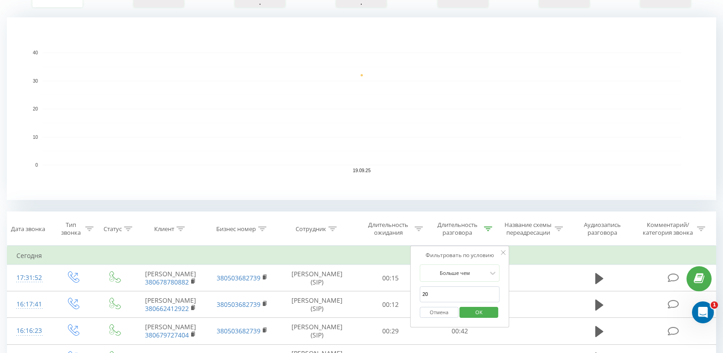
click at [436, 314] on button "Отмена" at bounding box center [439, 312] width 39 height 11
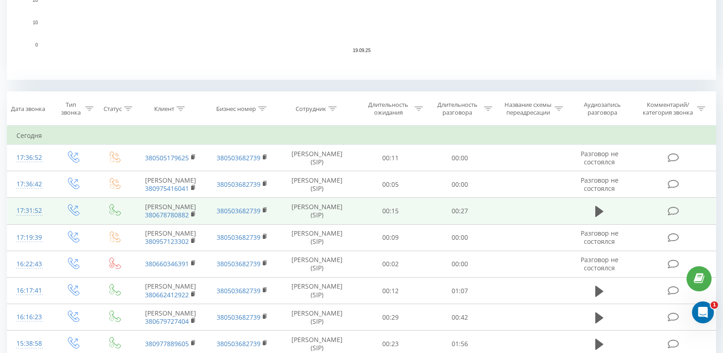
scroll to position [365, 0]
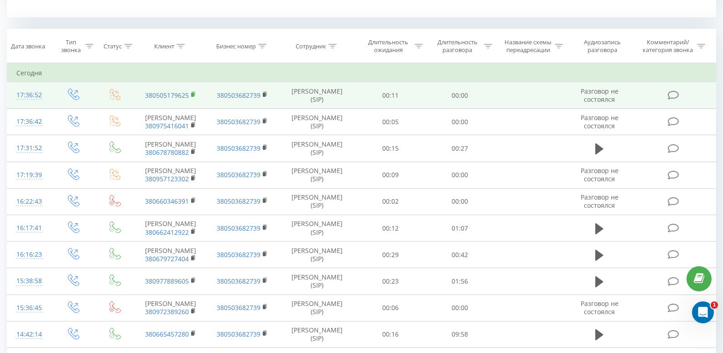
click at [193, 93] on rect at bounding box center [192, 95] width 3 height 4
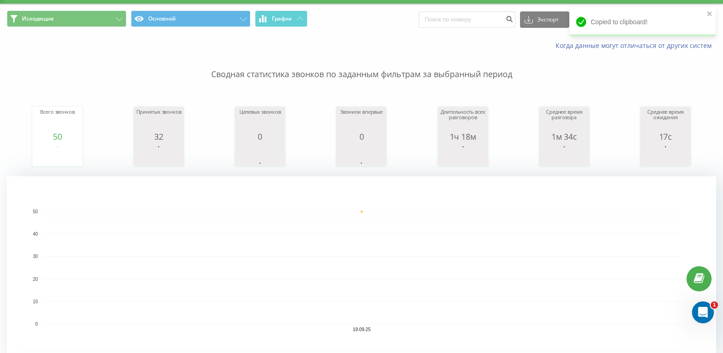
scroll to position [0, 0]
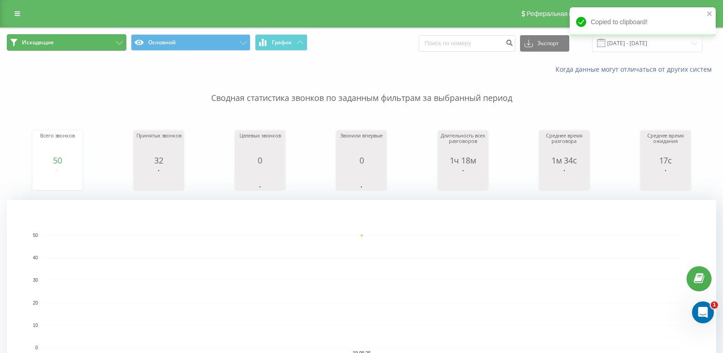
click at [110, 38] on button "Исходящие" at bounding box center [67, 42] width 120 height 16
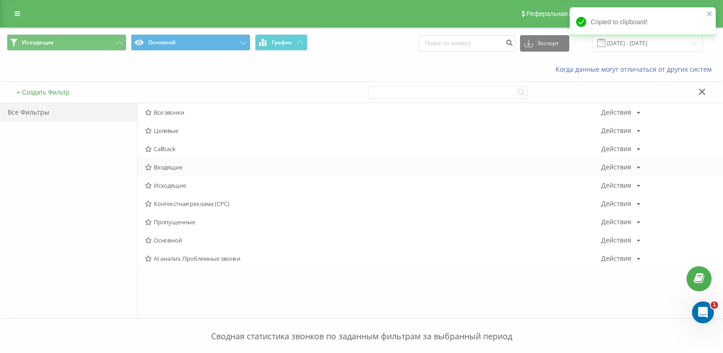
click at [164, 169] on span "Входящие" at bounding box center [373, 167] width 456 height 6
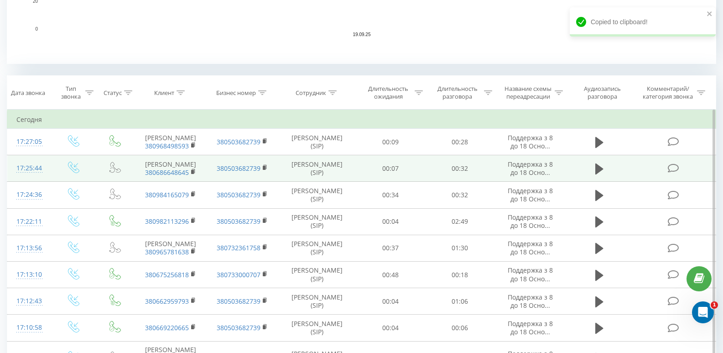
scroll to position [319, 0]
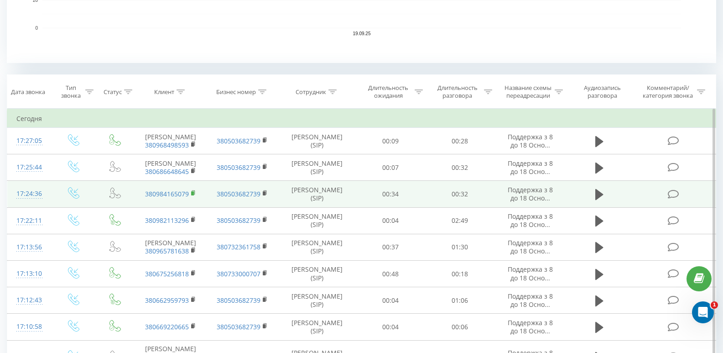
click at [193, 195] on rect at bounding box center [192, 193] width 3 height 4
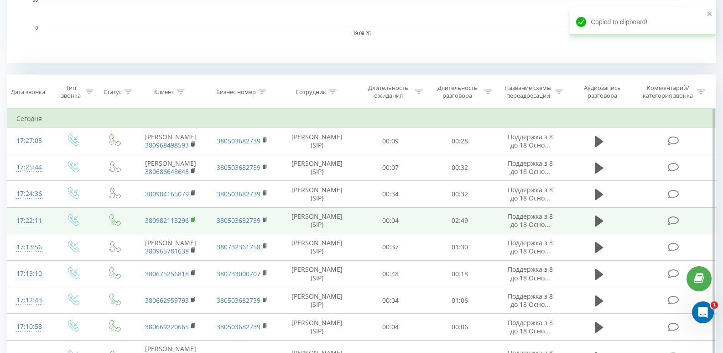
click at [193, 222] on rect at bounding box center [192, 220] width 3 height 4
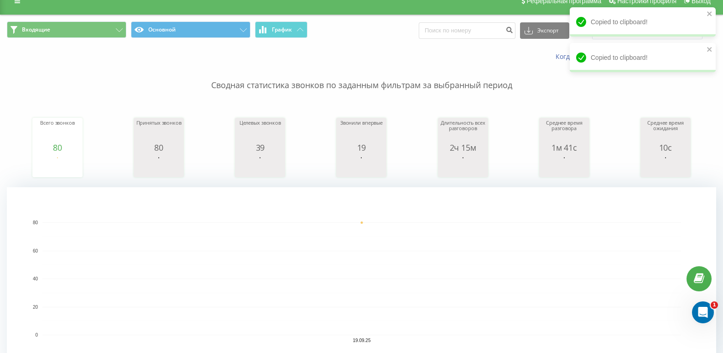
scroll to position [0, 0]
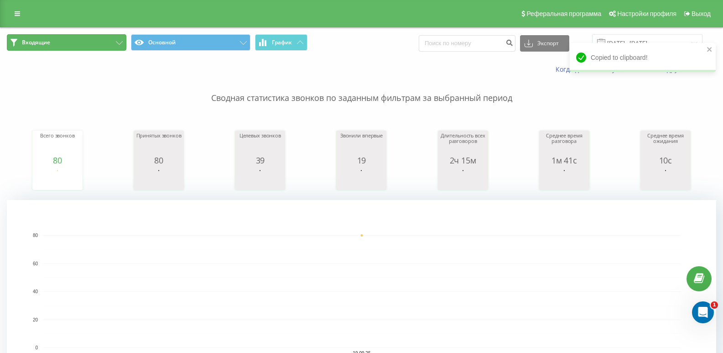
click at [100, 42] on button "Входящие" at bounding box center [67, 42] width 120 height 16
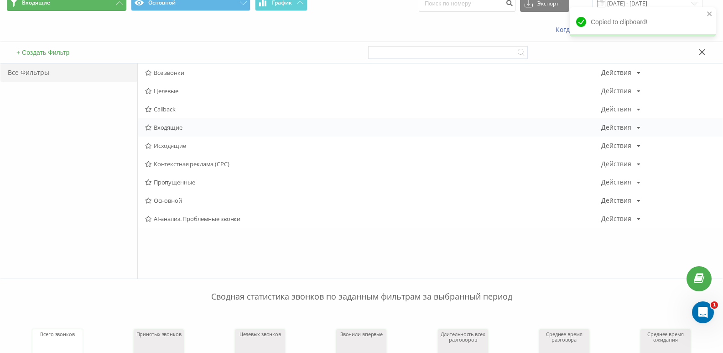
scroll to position [46, 0]
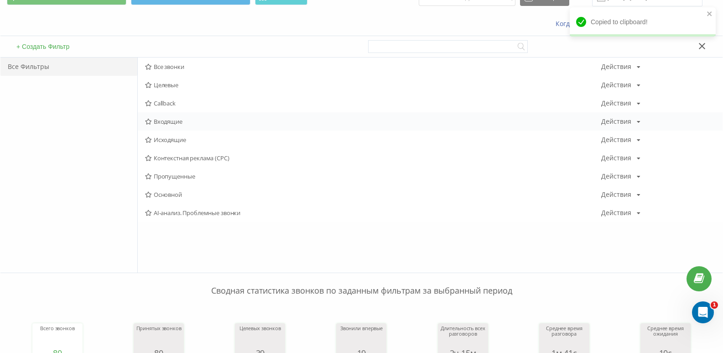
click at [171, 120] on span "Входящие" at bounding box center [373, 121] width 456 height 6
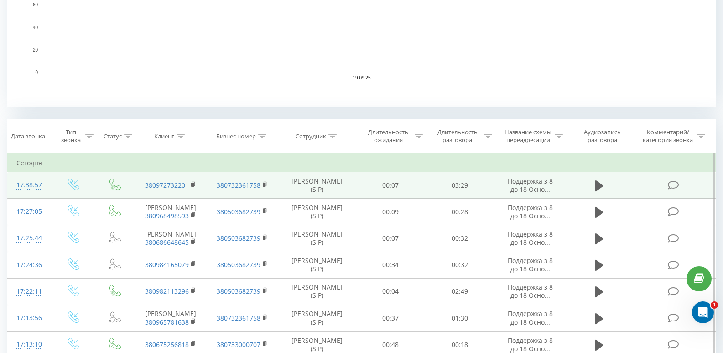
scroll to position [319, 0]
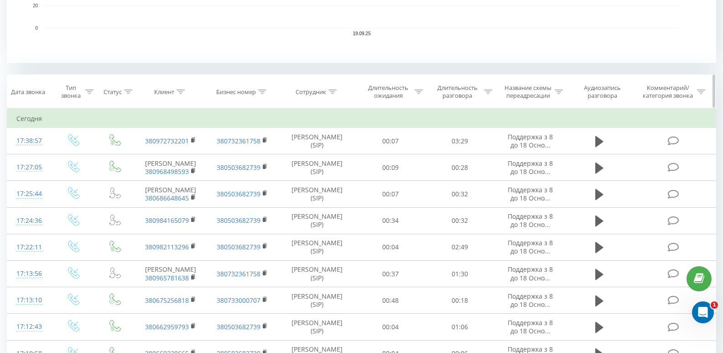
click at [484, 94] on div "Длительность разговора" at bounding box center [462, 92] width 59 height 16
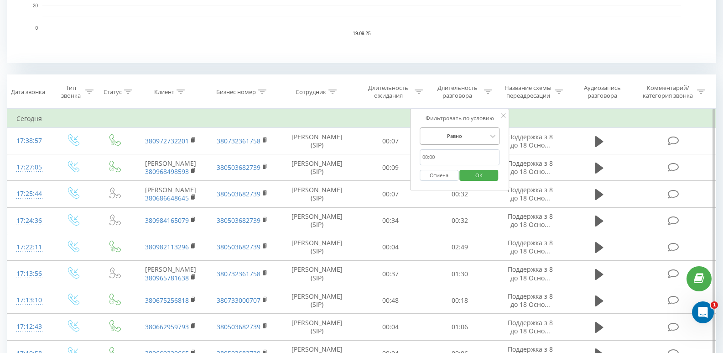
click at [462, 135] on div at bounding box center [454, 135] width 65 height 9
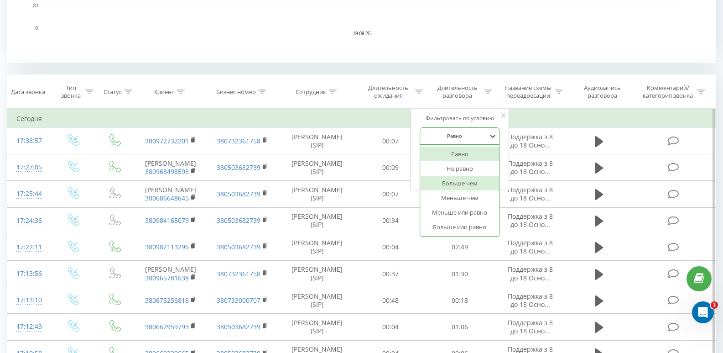
click at [459, 178] on div "Больше чем" at bounding box center [459, 183] width 79 height 15
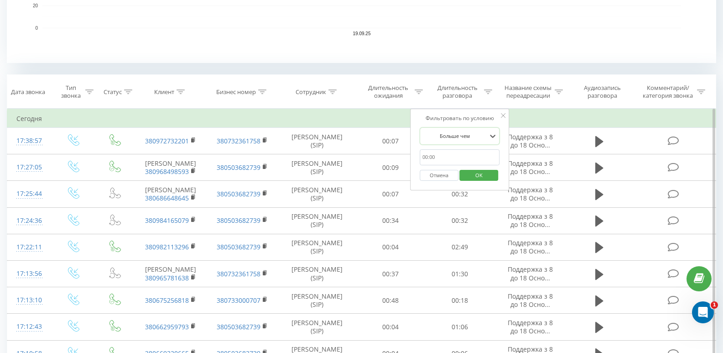
click at [448, 161] on input "text" at bounding box center [460, 157] width 80 height 16
type input "20"
click at [478, 175] on span "OK" at bounding box center [479, 175] width 26 height 14
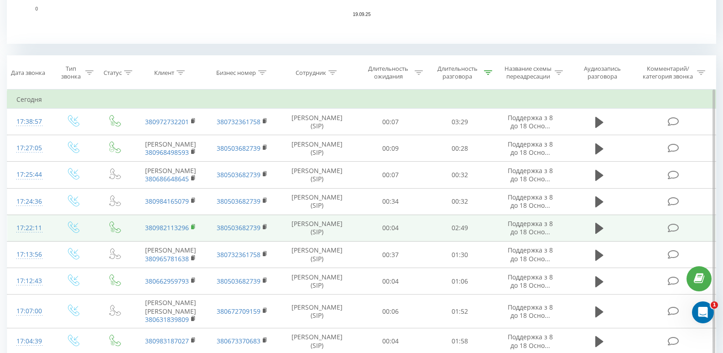
scroll to position [402, 0]
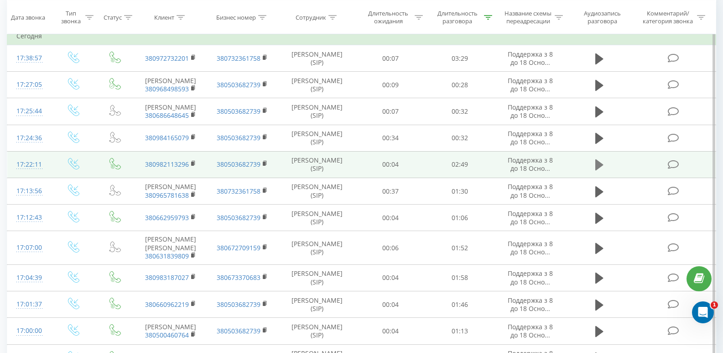
click at [602, 170] on icon at bounding box center [599, 164] width 8 height 11
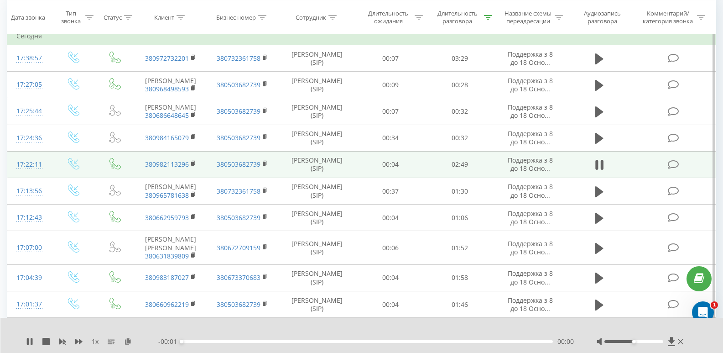
click at [453, 340] on div "00:00" at bounding box center [367, 341] width 371 height 3
click at [448, 341] on div "00:00" at bounding box center [367, 341] width 371 height 3
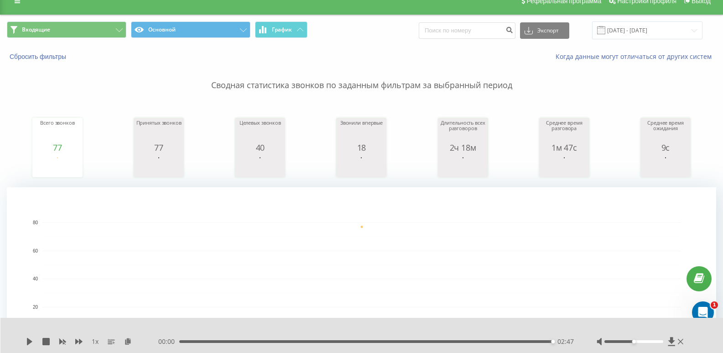
scroll to position [0, 0]
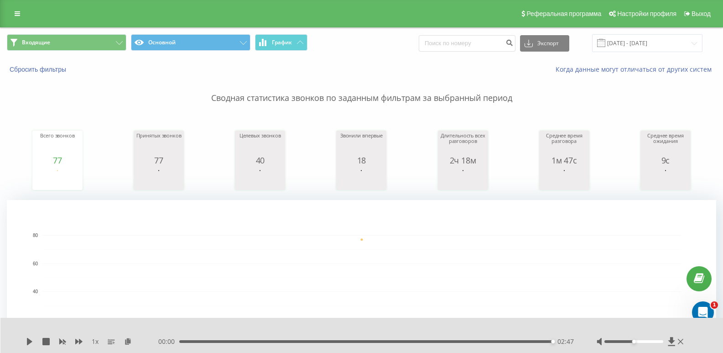
click at [93, 32] on div "Входящие Основной График Экспорт .csv .xls .xlsx [DATE] - [DATE]" at bounding box center [361, 43] width 722 height 31
click at [99, 48] on button "Входящие" at bounding box center [67, 42] width 120 height 16
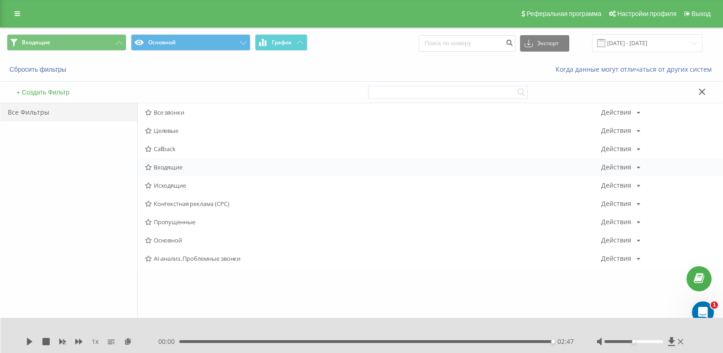
click at [172, 164] on span "Входящие" at bounding box center [373, 167] width 456 height 6
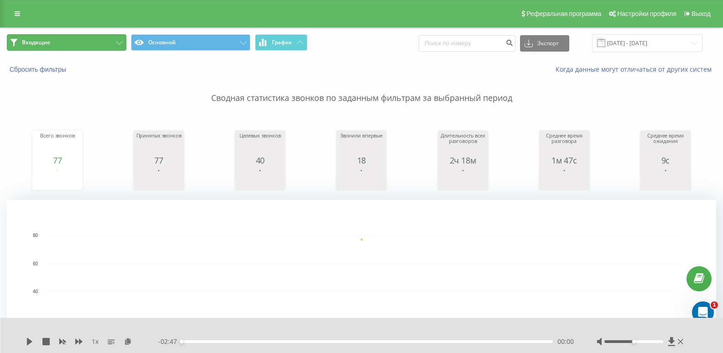
click at [120, 45] on button "Входящие" at bounding box center [67, 42] width 120 height 16
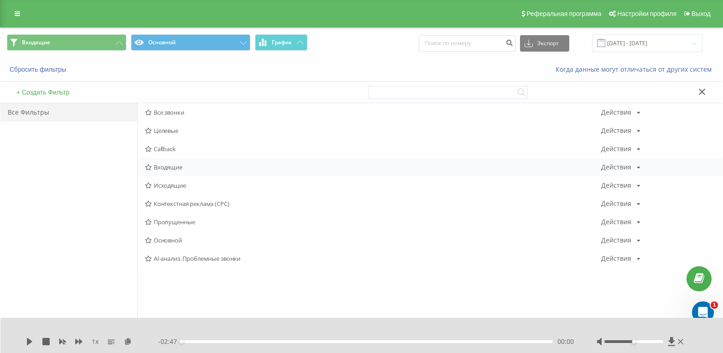
click at [173, 167] on span "Входящие" at bounding box center [373, 167] width 456 height 6
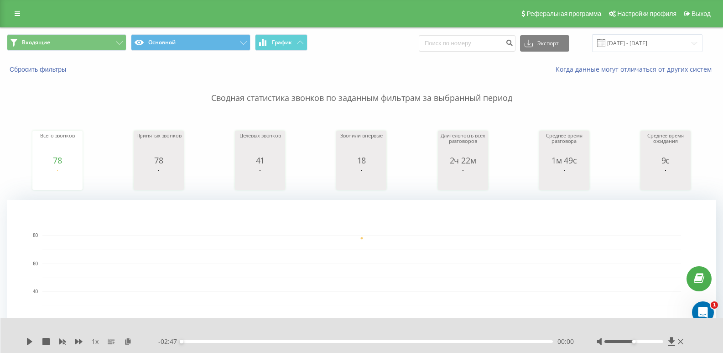
click at [108, 52] on div "Входящие Основной График Экспорт .csv .xls .xlsx [DATE] - [DATE]" at bounding box center [361, 43] width 722 height 31
drag, startPoint x: 111, startPoint y: 32, endPoint x: 113, endPoint y: 41, distance: 8.5
click at [111, 32] on div "Входящие Основной График Экспорт .csv .xls .xlsx [DATE] - [DATE]" at bounding box center [361, 43] width 722 height 31
click at [114, 57] on div "Входящие Основной График Экспорт .csv .xls .xlsx [DATE] - [DATE]" at bounding box center [361, 43] width 722 height 31
click at [114, 44] on button "Входящие" at bounding box center [67, 42] width 120 height 16
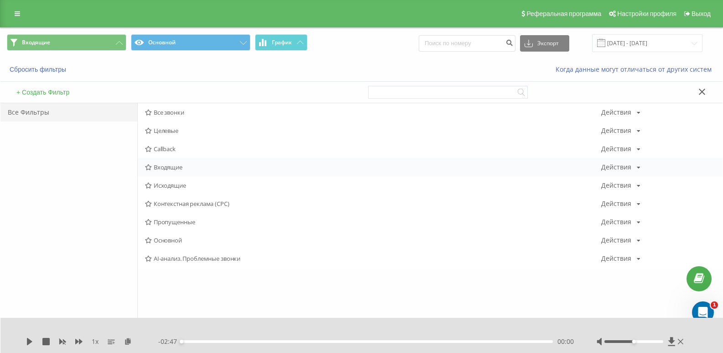
click at [168, 168] on span "Входящие" at bounding box center [373, 167] width 456 height 6
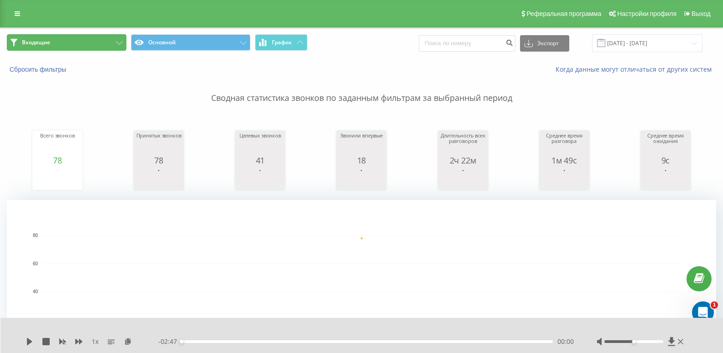
click at [84, 36] on button "Входящие" at bounding box center [67, 42] width 120 height 16
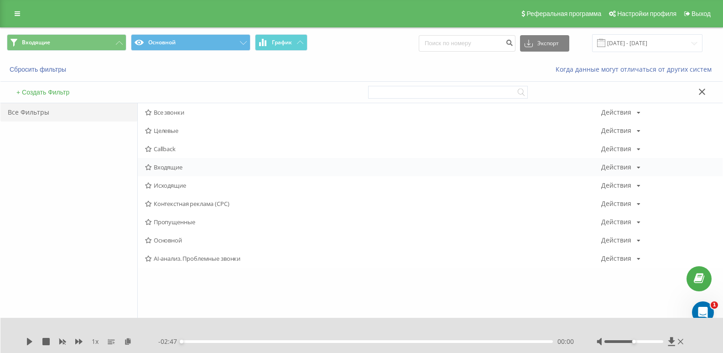
click at [164, 170] on span "Входящие" at bounding box center [373, 167] width 456 height 6
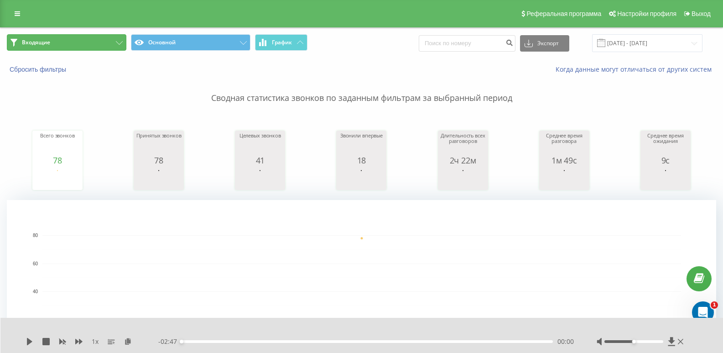
click at [98, 45] on button "Входящие" at bounding box center [67, 42] width 120 height 16
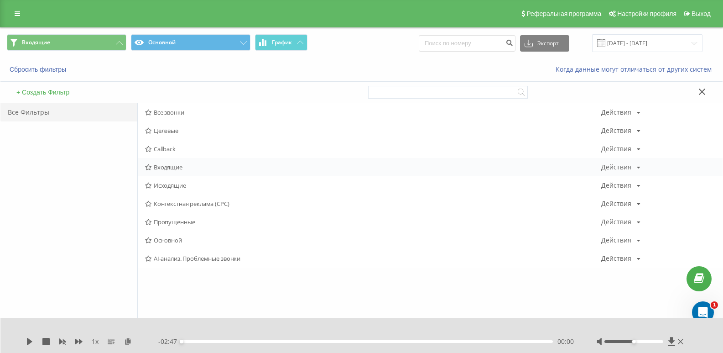
click at [171, 162] on div "Входящие Действия Редактировать Копировать Удалить По умолчанию Поделиться" at bounding box center [430, 167] width 585 height 18
click at [174, 165] on span "Входящие" at bounding box center [373, 167] width 456 height 6
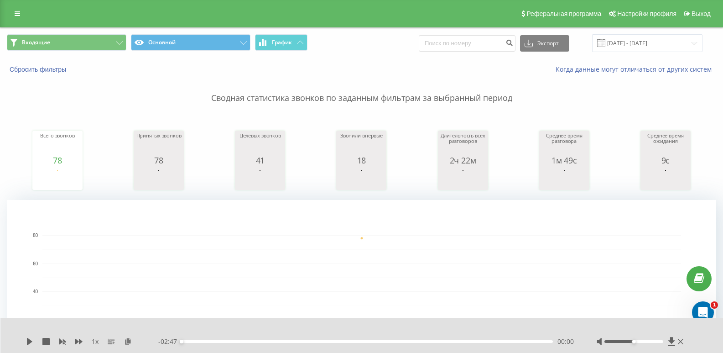
click at [110, 51] on span "Входящие Основной График" at bounding box center [181, 43] width 348 height 18
click at [113, 44] on button "Входящие" at bounding box center [67, 42] width 120 height 16
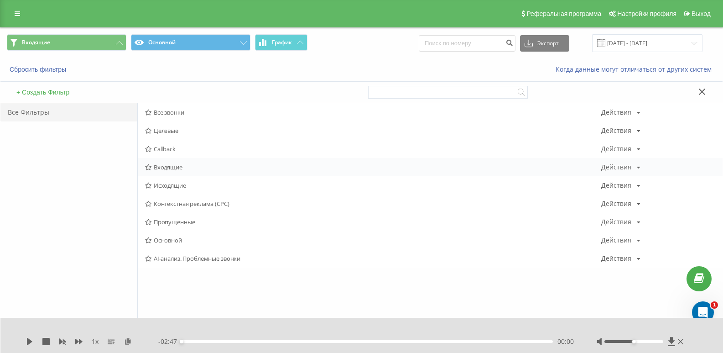
click at [161, 162] on div "Входящие Действия Редактировать Копировать Удалить По умолчанию Поделиться" at bounding box center [430, 167] width 585 height 18
click at [163, 164] on span "Входящие" at bounding box center [373, 167] width 456 height 6
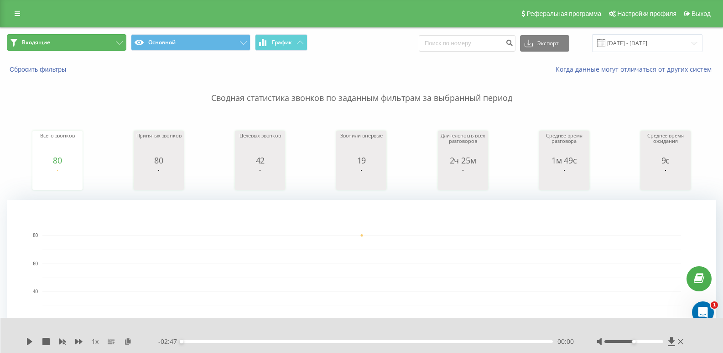
click at [96, 43] on button "Входящие" at bounding box center [67, 42] width 120 height 16
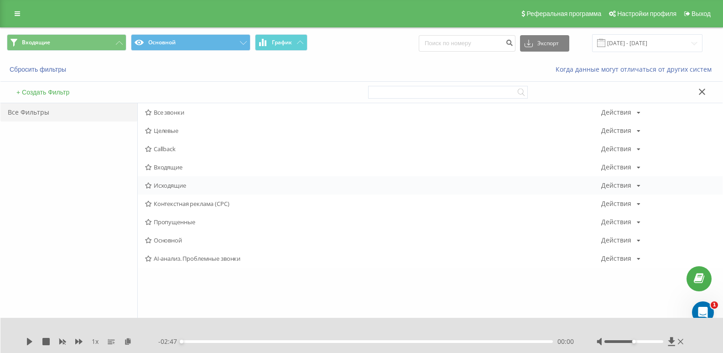
click at [178, 188] on span "Исходящие" at bounding box center [373, 185] width 456 height 6
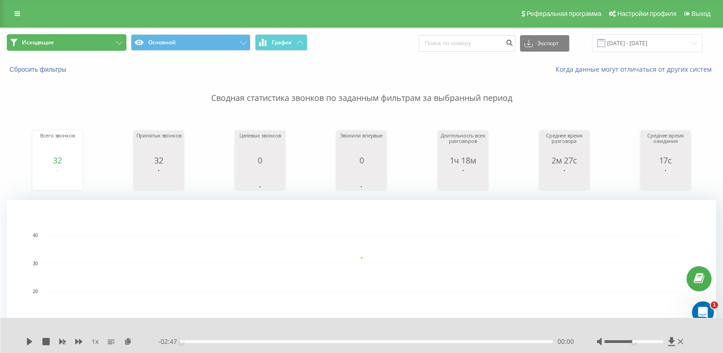
click at [89, 47] on button "Исходящие" at bounding box center [67, 42] width 120 height 16
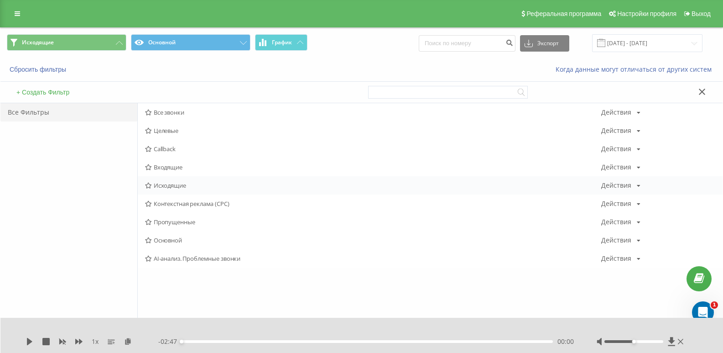
click at [176, 182] on span "Исходящие" at bounding box center [373, 185] width 456 height 6
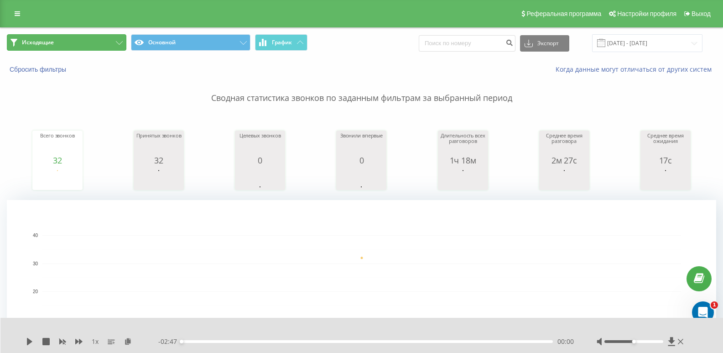
click at [112, 42] on button "Исходящие" at bounding box center [67, 42] width 120 height 16
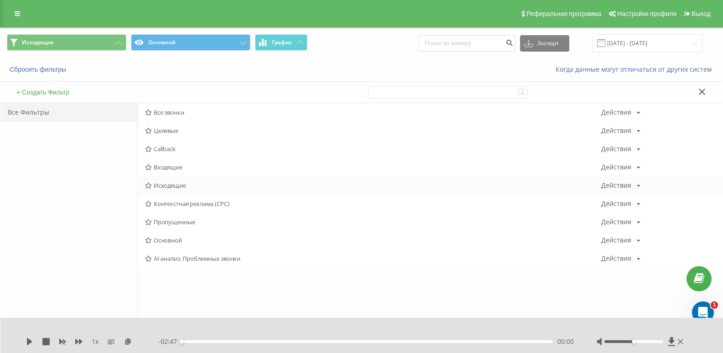
click at [181, 193] on div "Исходящие Действия Редактировать Копировать Удалить По умолчанию Поделиться" at bounding box center [430, 185] width 585 height 18
click at [172, 189] on div "Исходящие Действия Редактировать Копировать Удалить По умолчанию Поделиться" at bounding box center [430, 185] width 585 height 18
click at [172, 185] on span "Исходящие" at bounding box center [373, 185] width 456 height 6
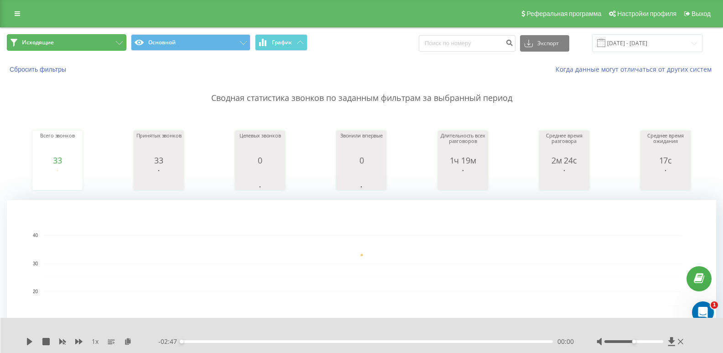
click at [94, 49] on button "Исходящие" at bounding box center [67, 42] width 120 height 16
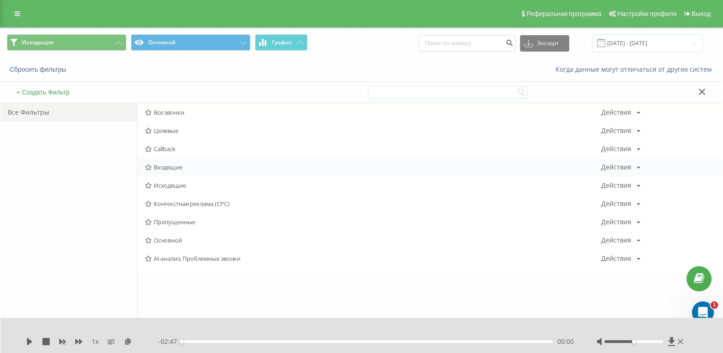
click at [162, 169] on span "Входящие" at bounding box center [373, 167] width 456 height 6
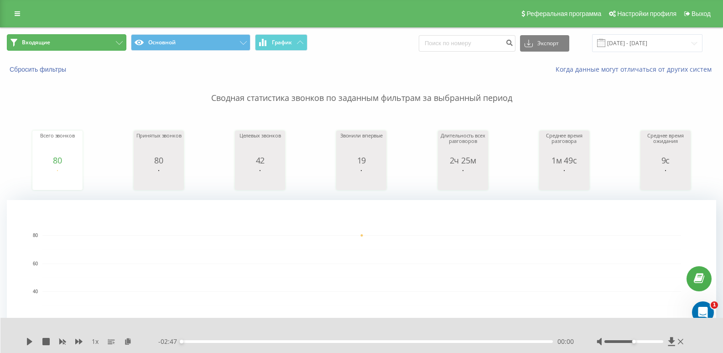
click at [91, 41] on button "Входящие" at bounding box center [67, 42] width 120 height 16
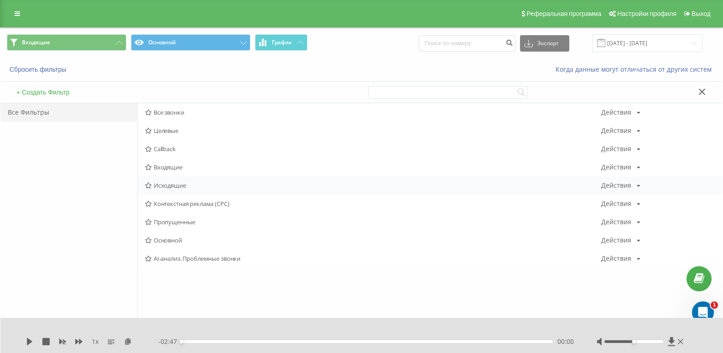
click at [174, 184] on span "Исходящие" at bounding box center [373, 185] width 456 height 6
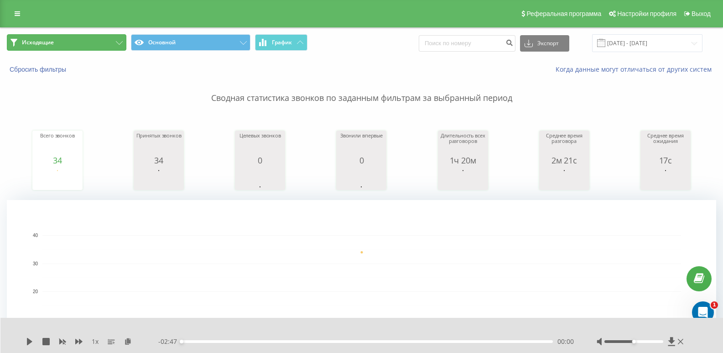
click at [119, 47] on button "Исходящие" at bounding box center [67, 42] width 120 height 16
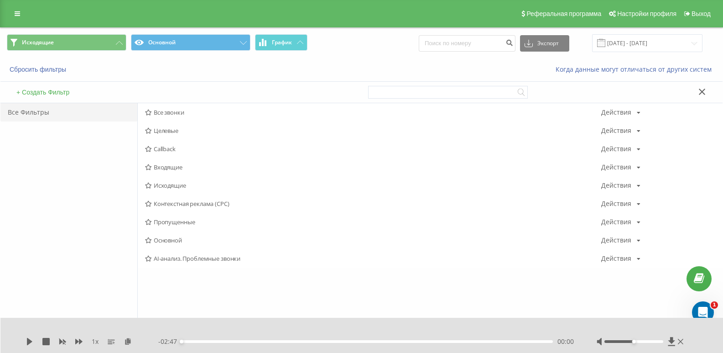
click at [177, 185] on span "Исходящие" at bounding box center [373, 185] width 456 height 6
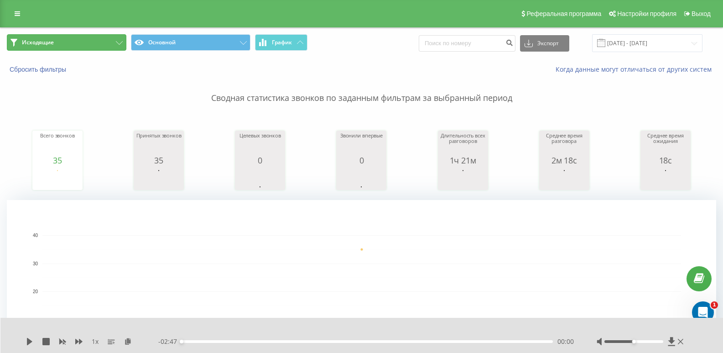
click at [116, 42] on icon at bounding box center [119, 43] width 7 height 4
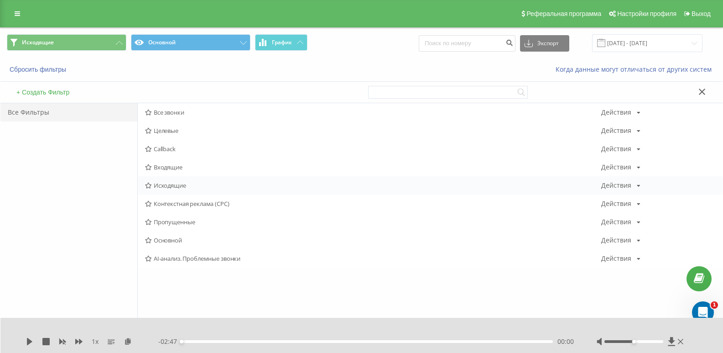
click at [188, 189] on div "Исходящие Действия Редактировать Копировать Удалить По умолчанию Поделиться" at bounding box center [430, 185] width 585 height 18
click at [170, 188] on span "Исходящие" at bounding box center [373, 185] width 456 height 6
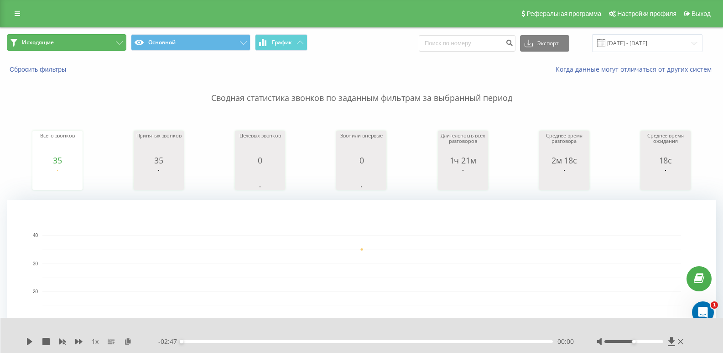
click at [117, 47] on button "Исходящие" at bounding box center [67, 42] width 120 height 16
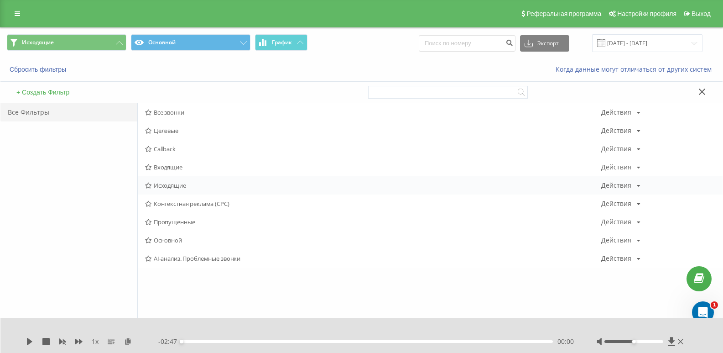
click at [176, 186] on span "Исходящие" at bounding box center [373, 185] width 456 height 6
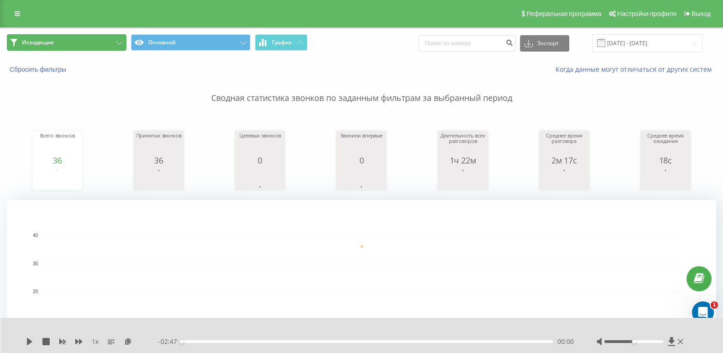
click at [115, 50] on button "Исходящие" at bounding box center [67, 42] width 120 height 16
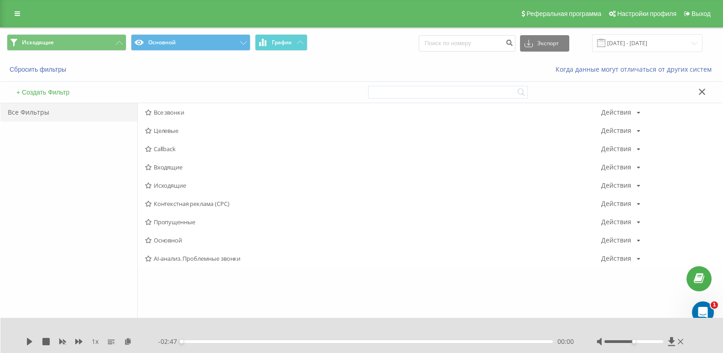
click at [180, 166] on span "Входящие" at bounding box center [373, 167] width 456 height 6
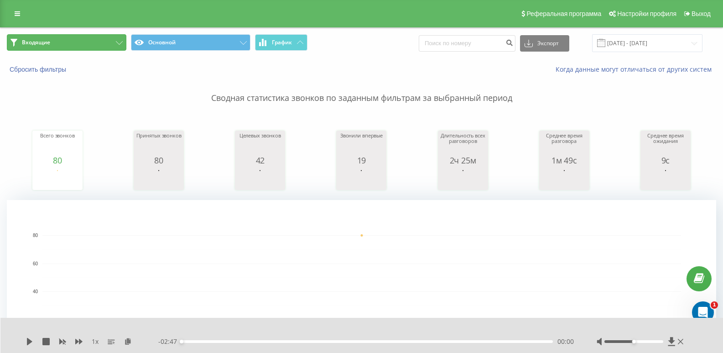
click at [101, 35] on button "Входящие" at bounding box center [67, 42] width 120 height 16
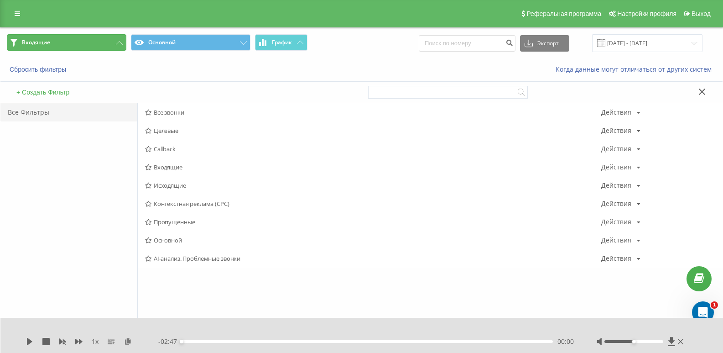
click at [104, 50] on button "Входящие" at bounding box center [67, 42] width 120 height 16
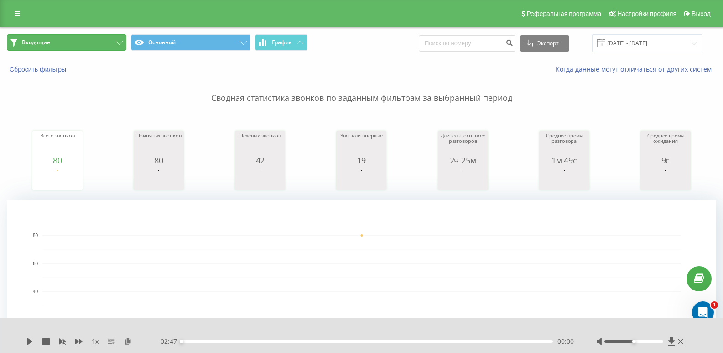
click at [97, 44] on button "Входящие" at bounding box center [67, 42] width 120 height 16
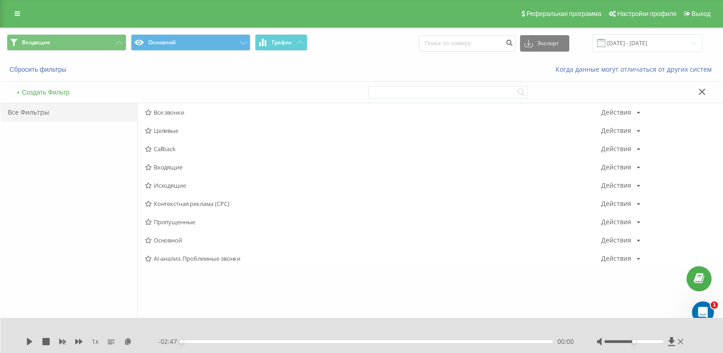
click at [184, 188] on span "Исходящие" at bounding box center [373, 185] width 456 height 6
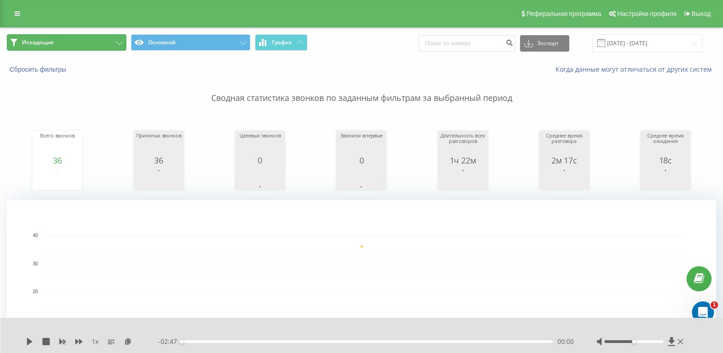
click at [111, 38] on button "Исходящие" at bounding box center [67, 42] width 120 height 16
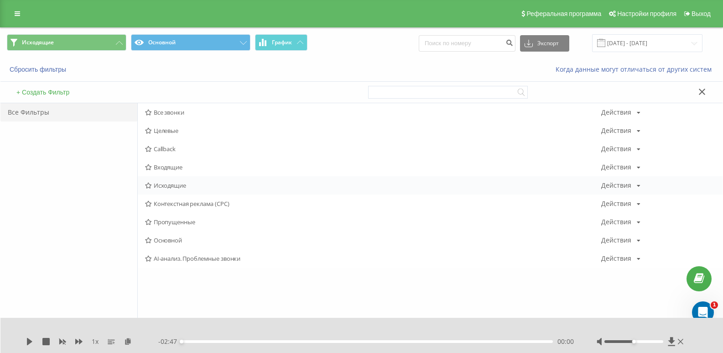
click at [174, 183] on span "Исходящие" at bounding box center [373, 185] width 456 height 6
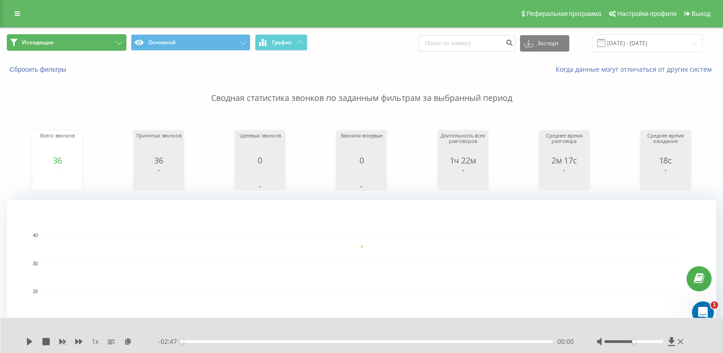
click at [78, 47] on button "Исходящие" at bounding box center [67, 42] width 120 height 16
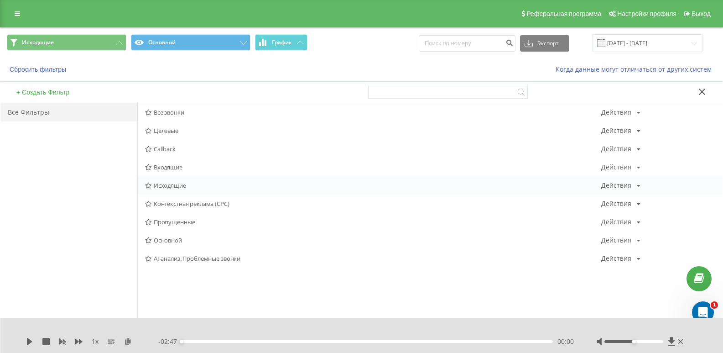
click at [185, 180] on div "Исходящие Действия Редактировать Копировать Удалить По умолчанию Поделиться" at bounding box center [430, 185] width 585 height 18
click at [182, 182] on span "Исходящие" at bounding box center [373, 185] width 456 height 6
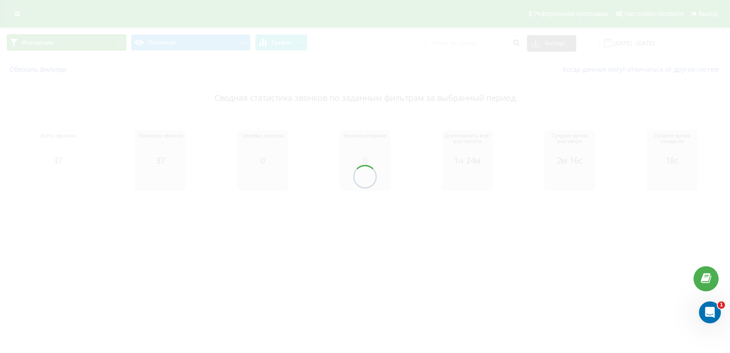
click at [113, 40] on button "Исходящие" at bounding box center [67, 42] width 120 height 16
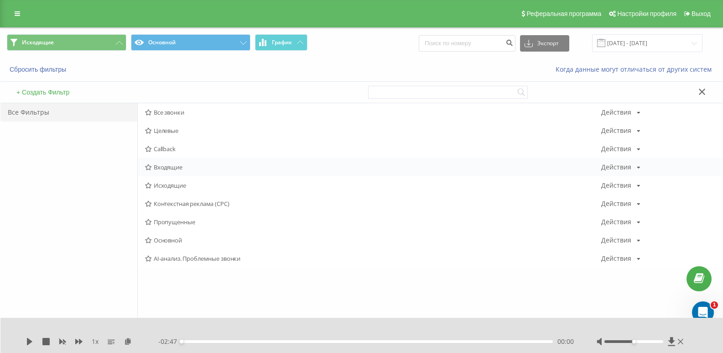
click at [167, 167] on span "Входящие" at bounding box center [373, 167] width 456 height 6
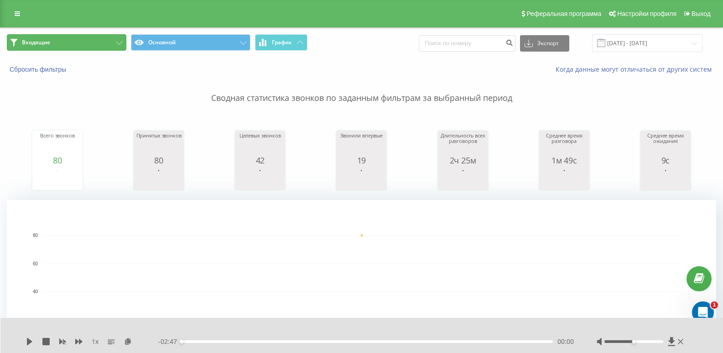
click at [123, 46] on button "Входящие" at bounding box center [67, 42] width 120 height 16
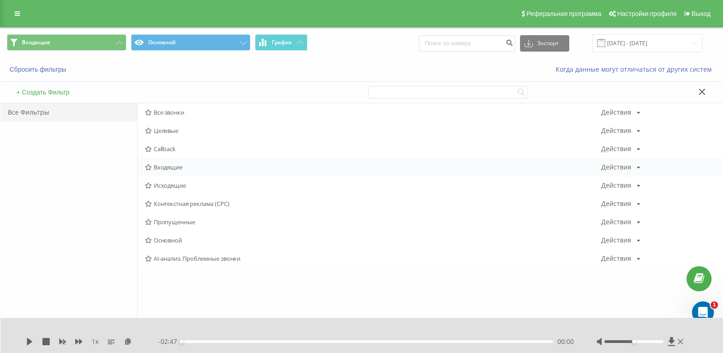
click at [172, 167] on span "Входящие" at bounding box center [373, 167] width 456 height 6
